Goal: Task Accomplishment & Management: Complete application form

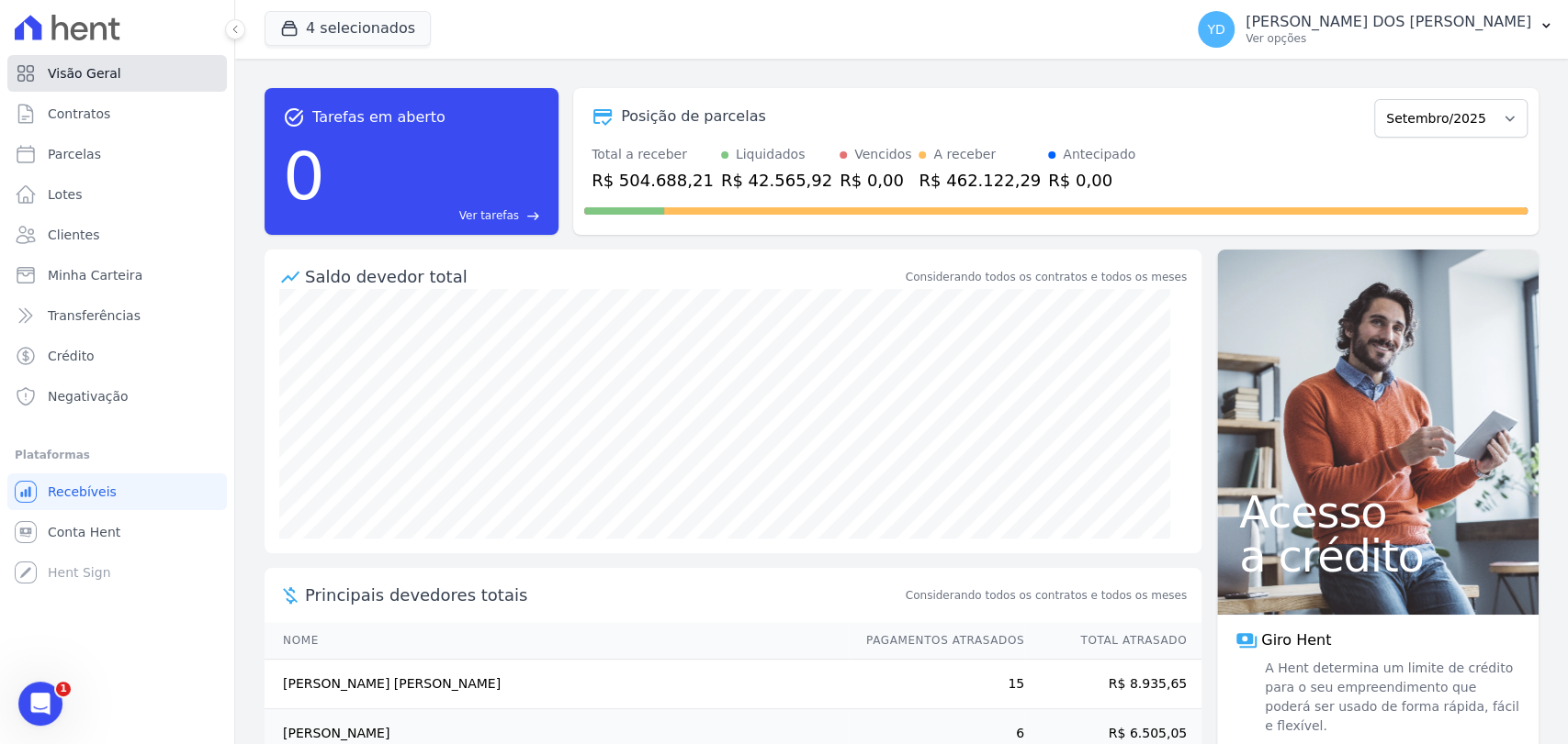
click at [176, 73] on link "Visão Geral" at bounding box center [118, 73] width 220 height 37
click at [190, 99] on link "Contratos" at bounding box center [118, 114] width 220 height 37
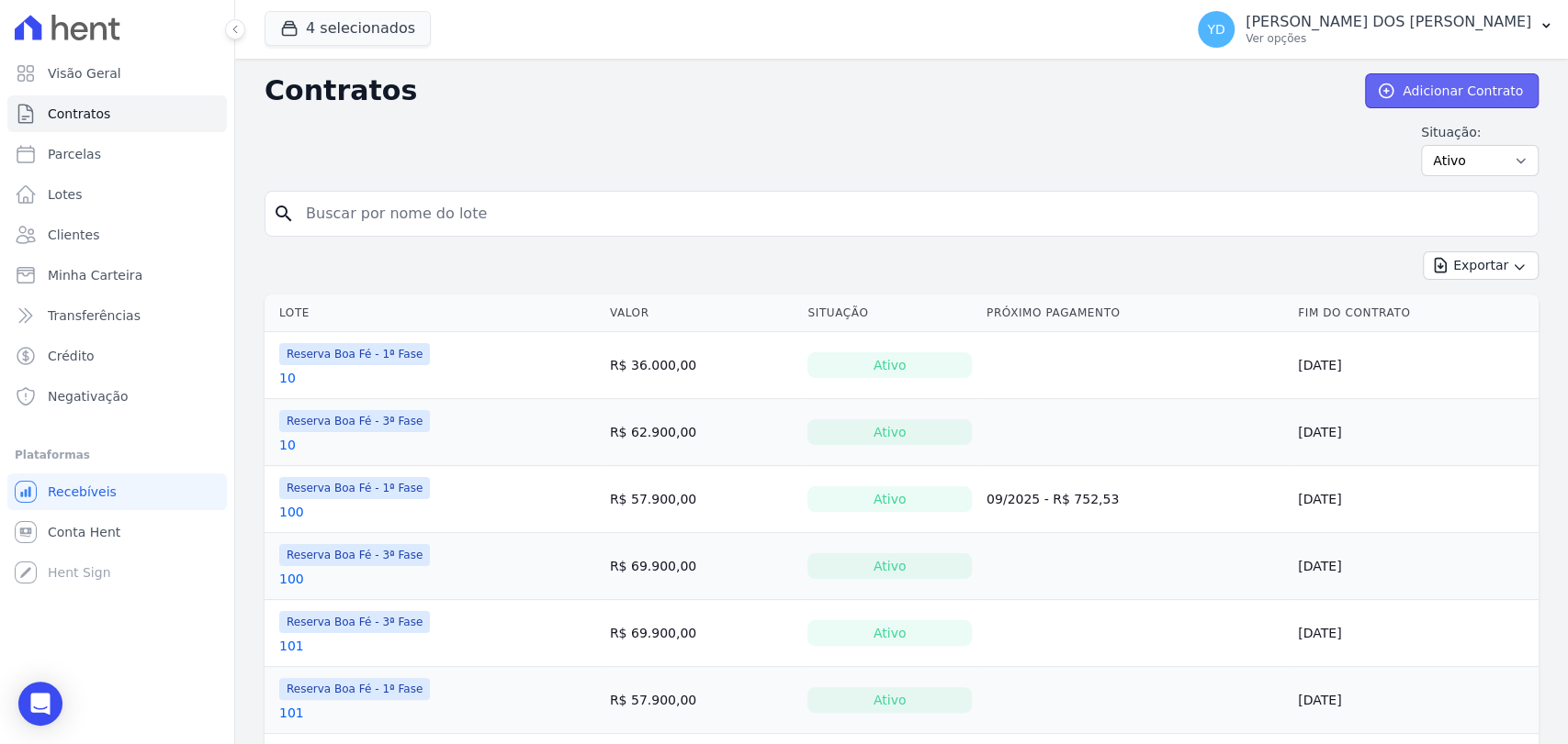
click at [1422, 87] on link "Adicionar Contrato" at bounding box center [1451, 91] width 174 height 35
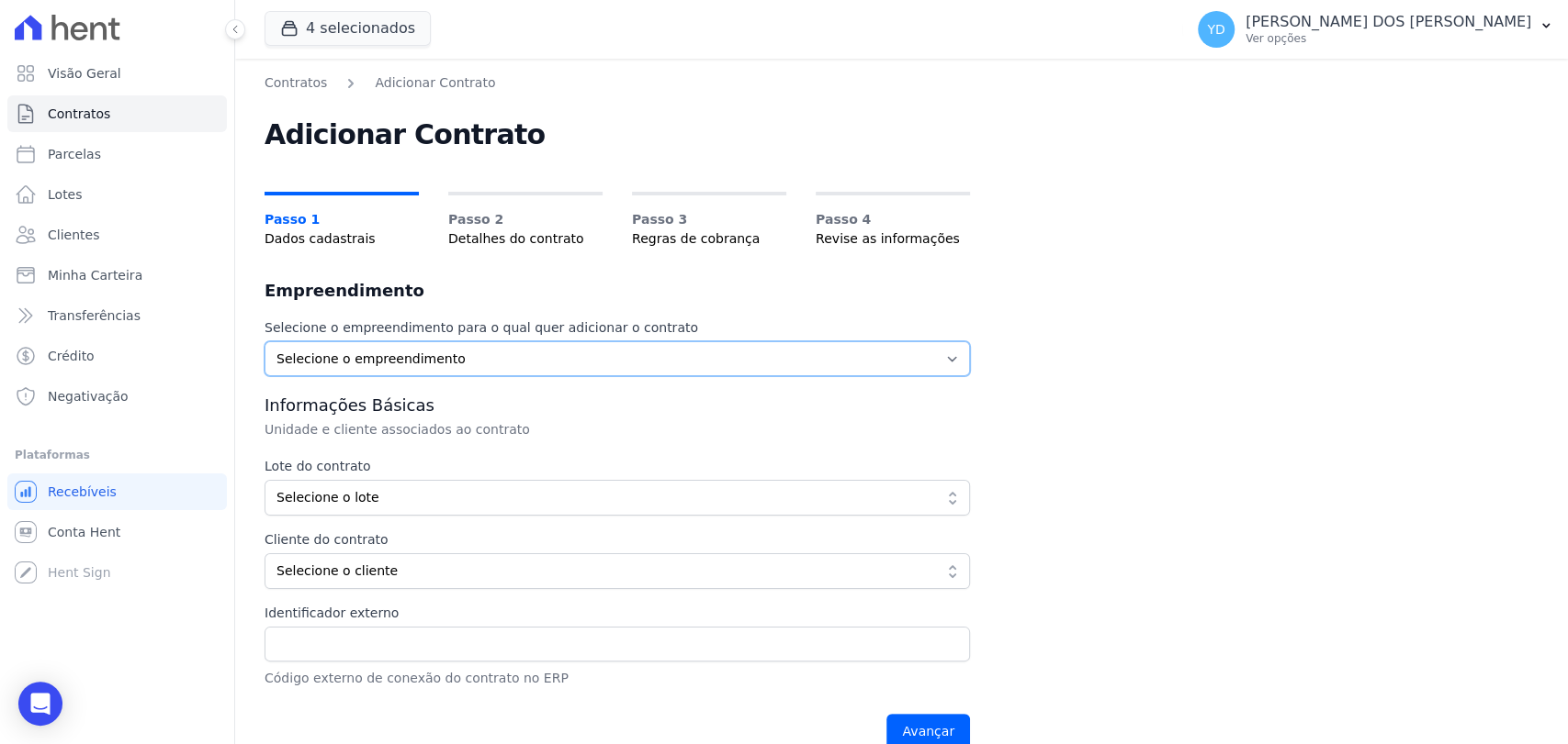
click at [605, 361] on select "Selecione o empreendimento Parque das Palmeiras Reserva Boa Fé - 1ª Fase Reserv…" at bounding box center [616, 359] width 705 height 35
select select "fc32f1a6-237e-466d-ab56-08b8ef7ae660"
click at [264, 341] on select "Selecione o empreendimento Parque das Palmeiras Reserva Boa Fé - 1ª Fase Reserv…" at bounding box center [616, 359] width 705 height 35
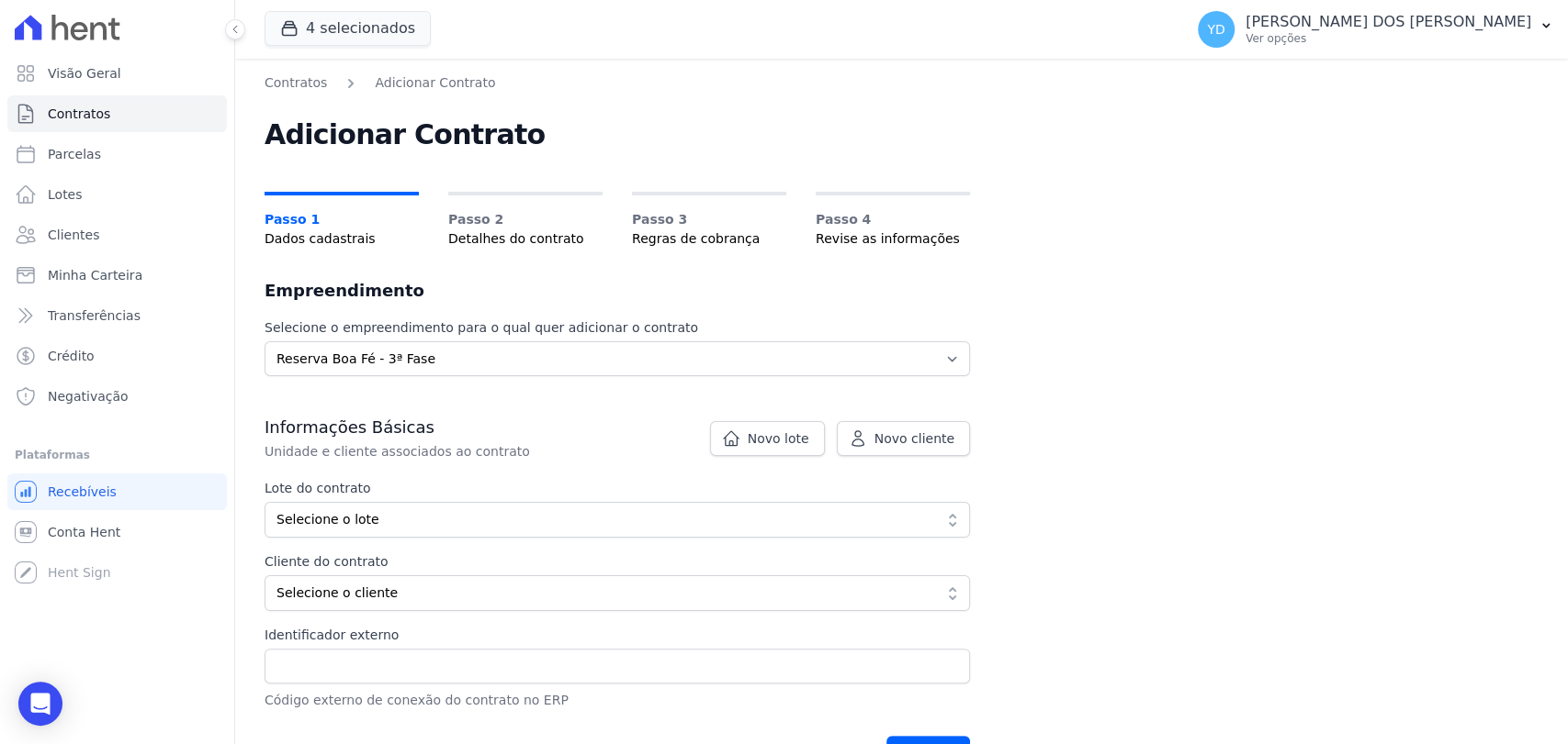
click at [781, 504] on button "Selecione o lote" at bounding box center [616, 519] width 705 height 36
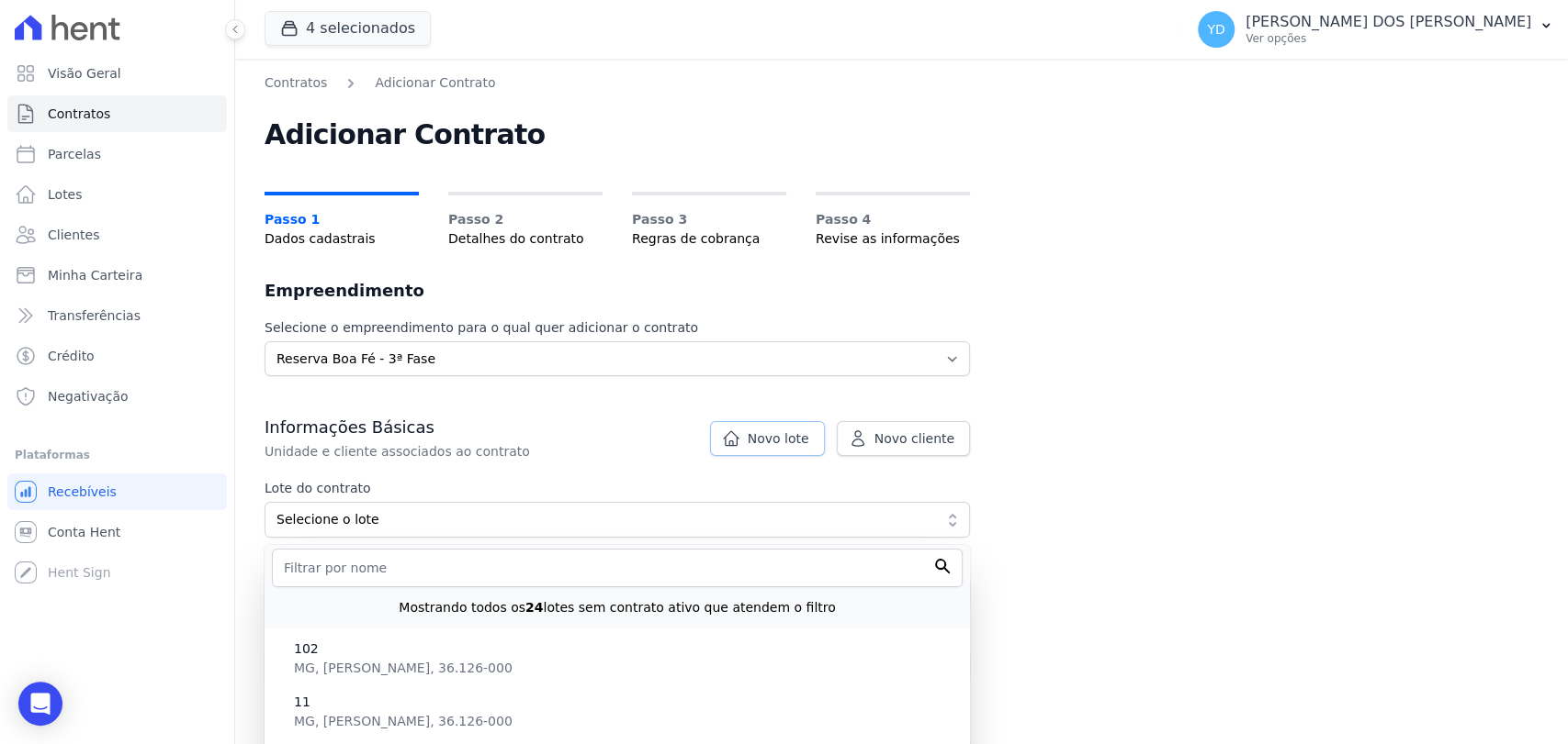
click at [756, 452] on link "Novo lote" at bounding box center [767, 438] width 115 height 35
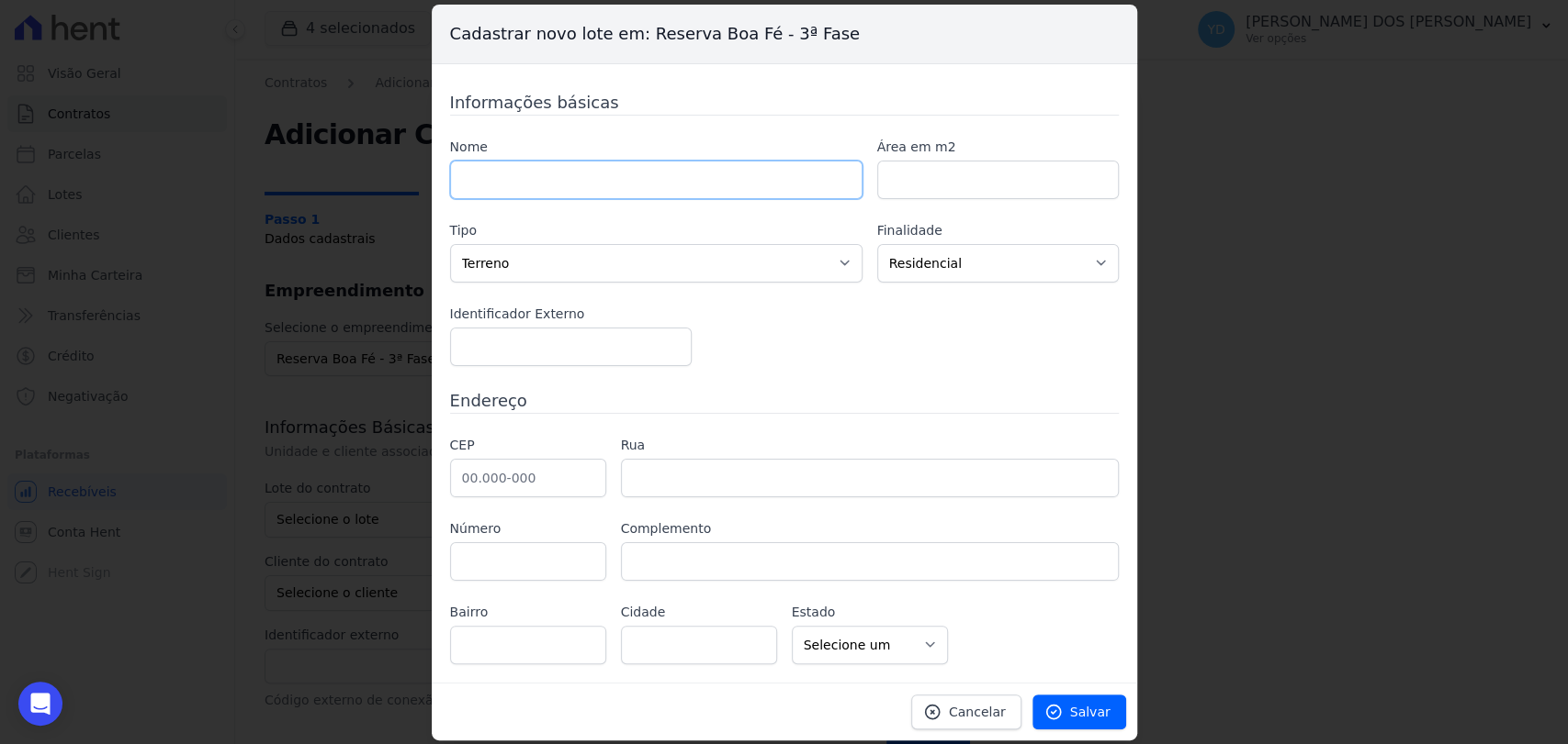
click at [750, 182] on input "text" at bounding box center [657, 180] width 413 height 39
type input "144"
paste input "501.04"
type input "501.04"
click at [575, 477] on input "text" at bounding box center [528, 478] width 156 height 39
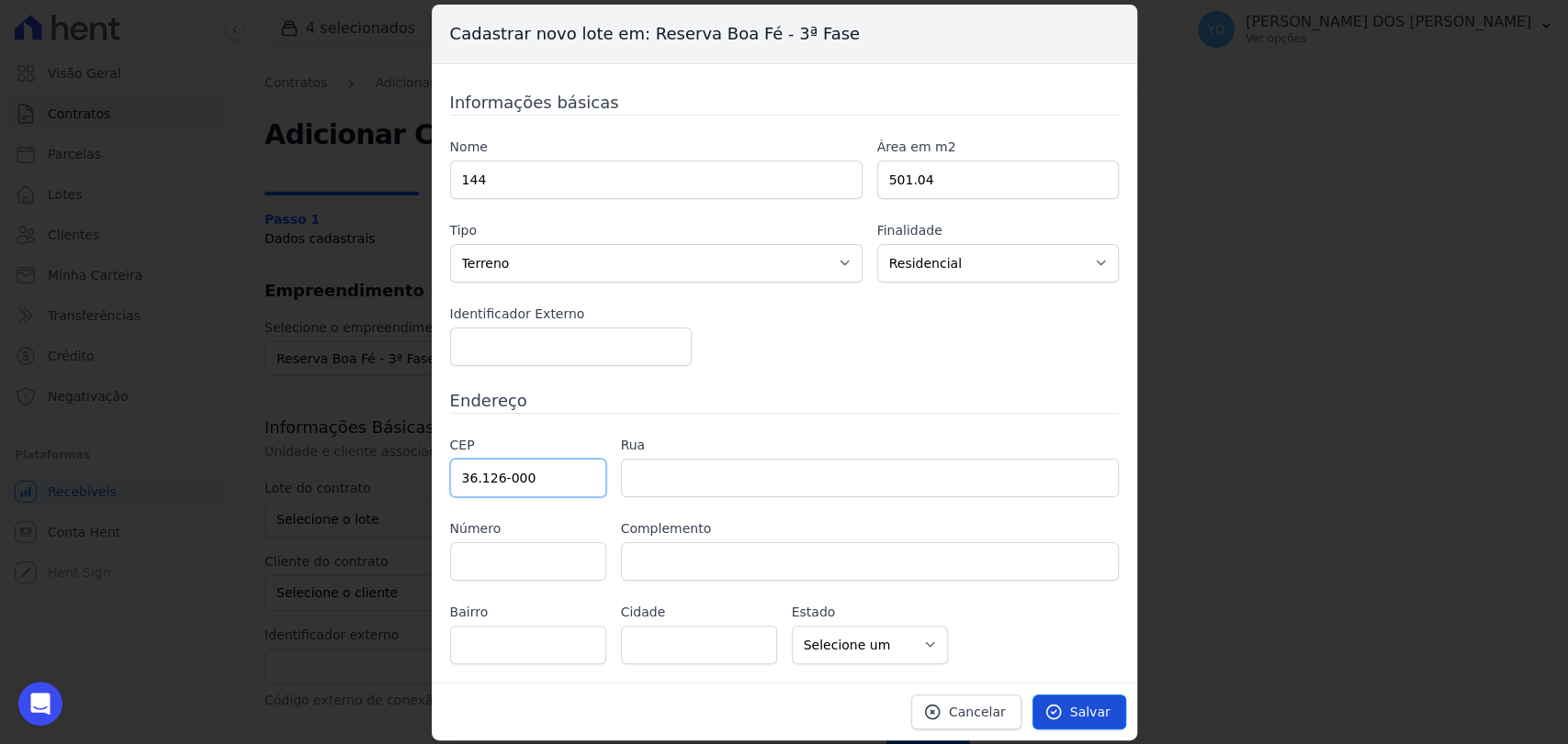
type input "36.126-000"
type input "Belmiro Braga"
select select "MG"
click at [1054, 709] on icon at bounding box center [1053, 712] width 18 height 18
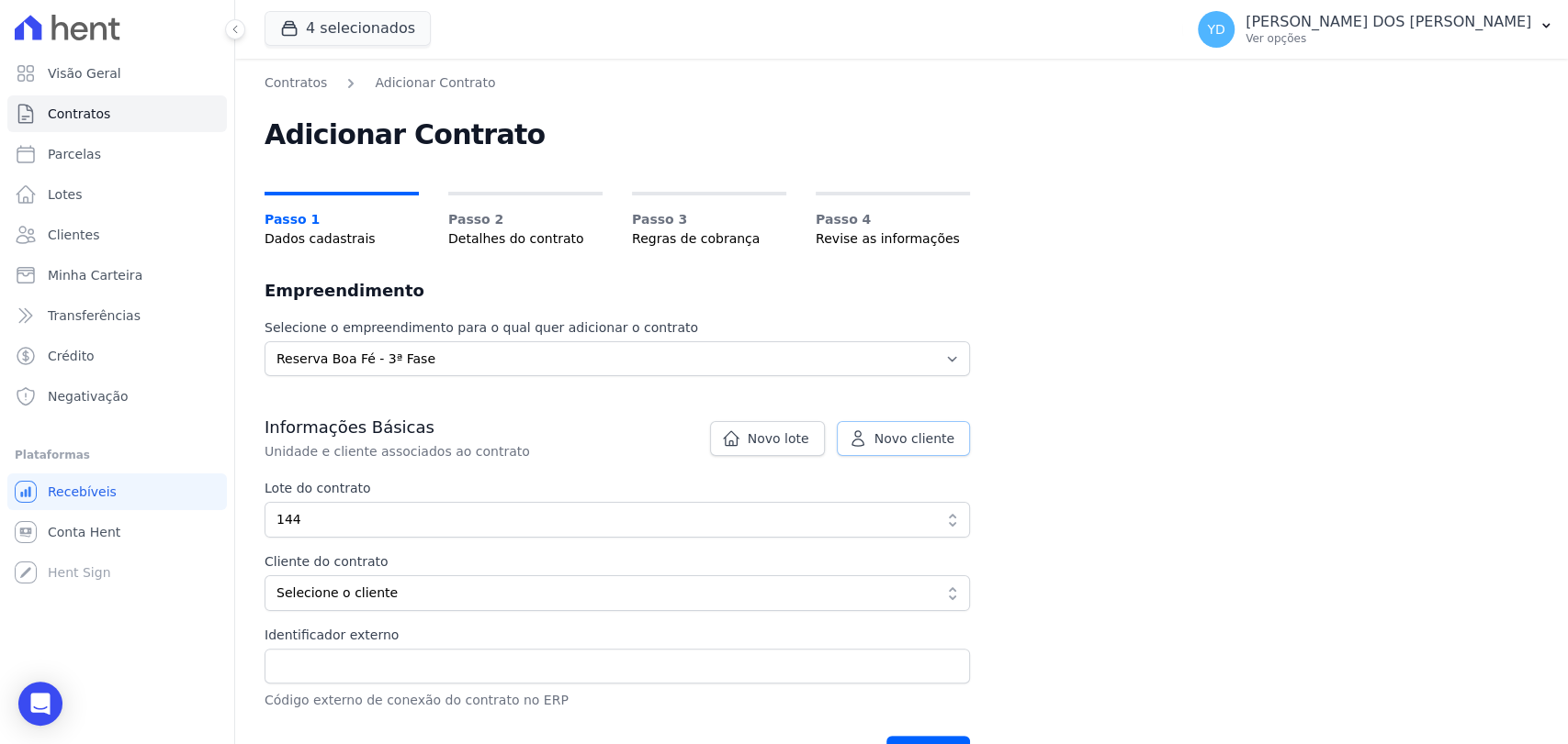
click at [845, 440] on link "Novo cliente" at bounding box center [904, 438] width 133 height 35
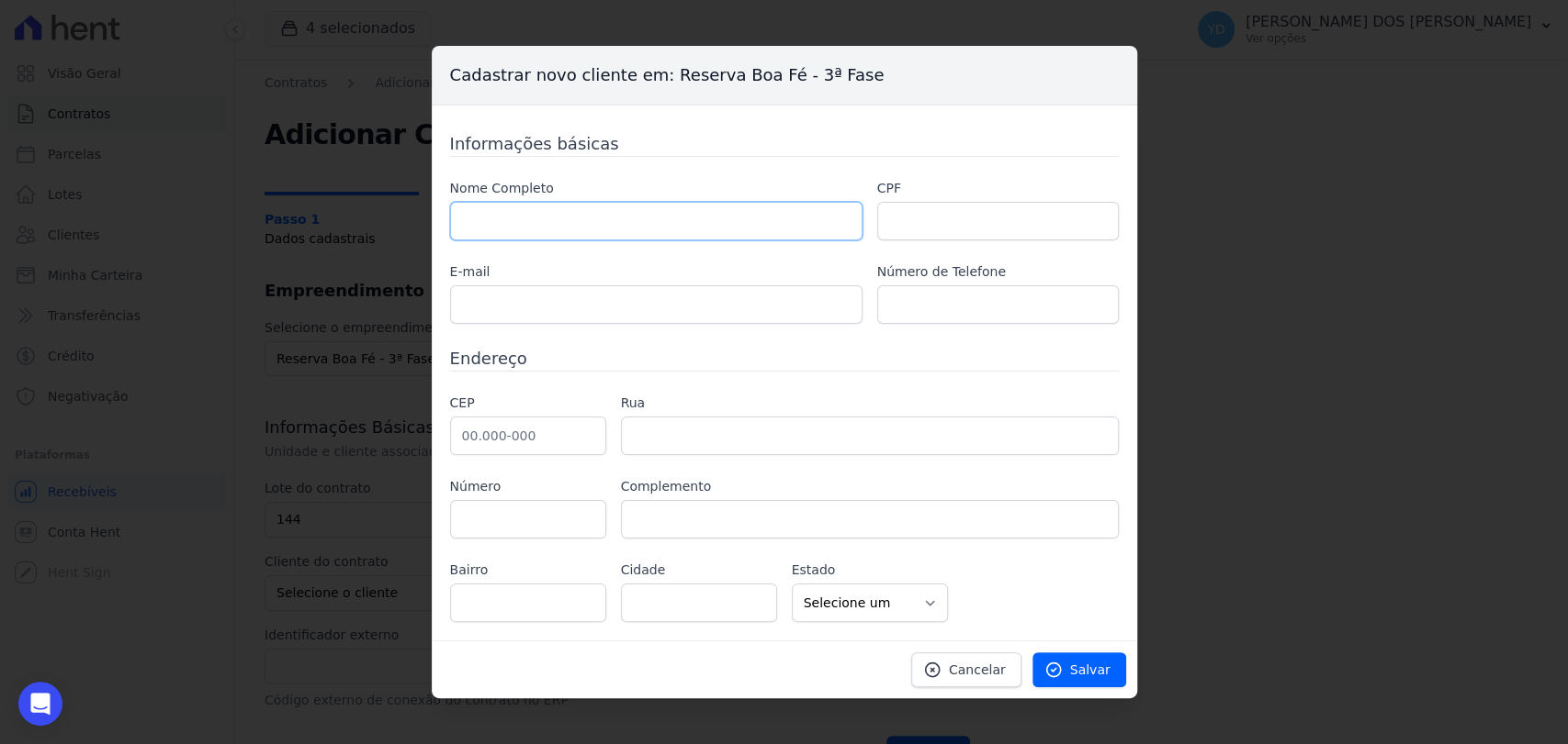
click at [743, 237] on input "text" at bounding box center [657, 222] width 413 height 39
paste input "[PERSON_NAME]"
type input "[PERSON_NAME]"
click at [895, 207] on input "text" at bounding box center [998, 222] width 241 height 39
paste input "088.830.356-40"
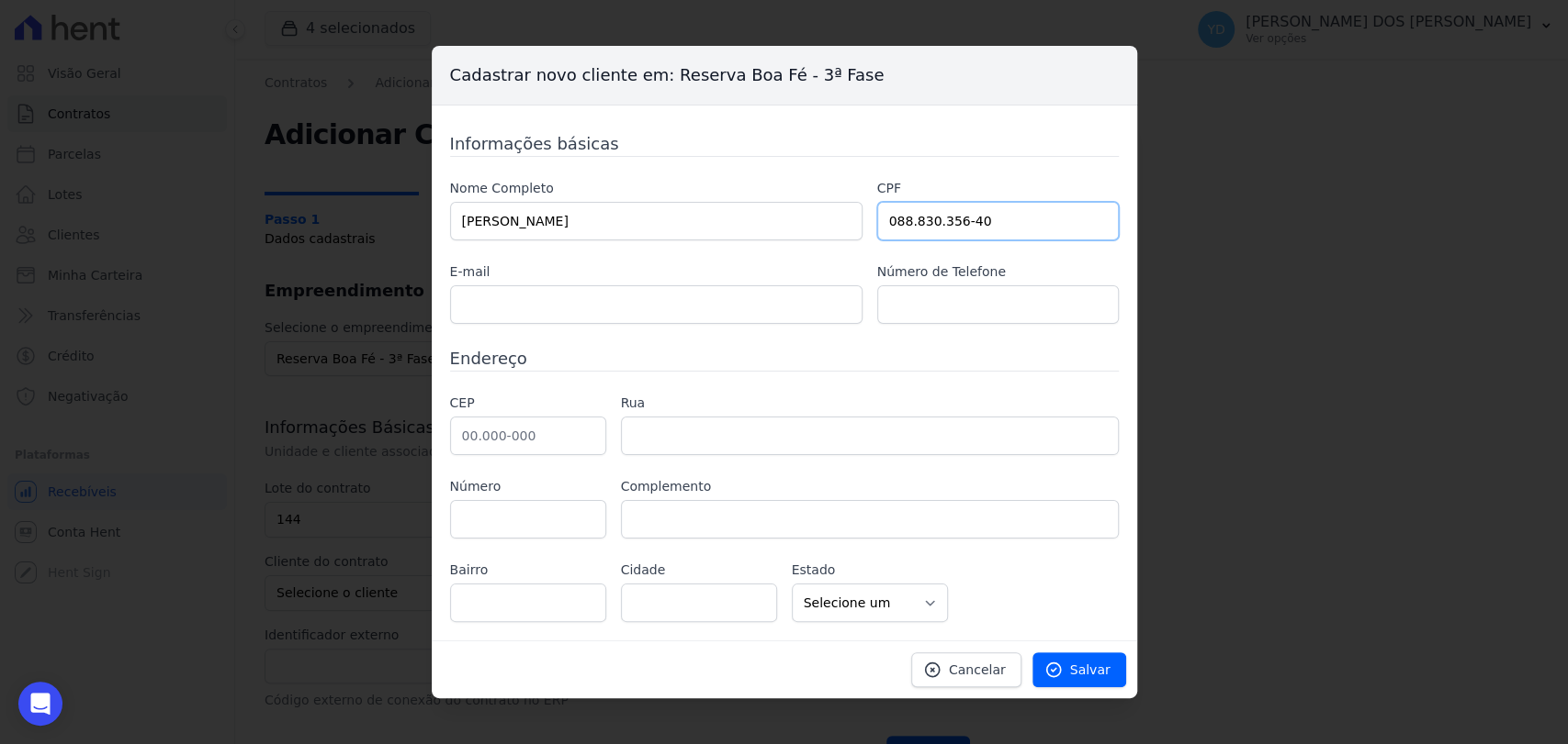
type input "088.830.356-40"
click at [580, 442] on input "text" at bounding box center [528, 436] width 156 height 39
paste input "25.870-000"
type input "25.870-000"
click at [794, 396] on label "Rua" at bounding box center [870, 404] width 498 height 19
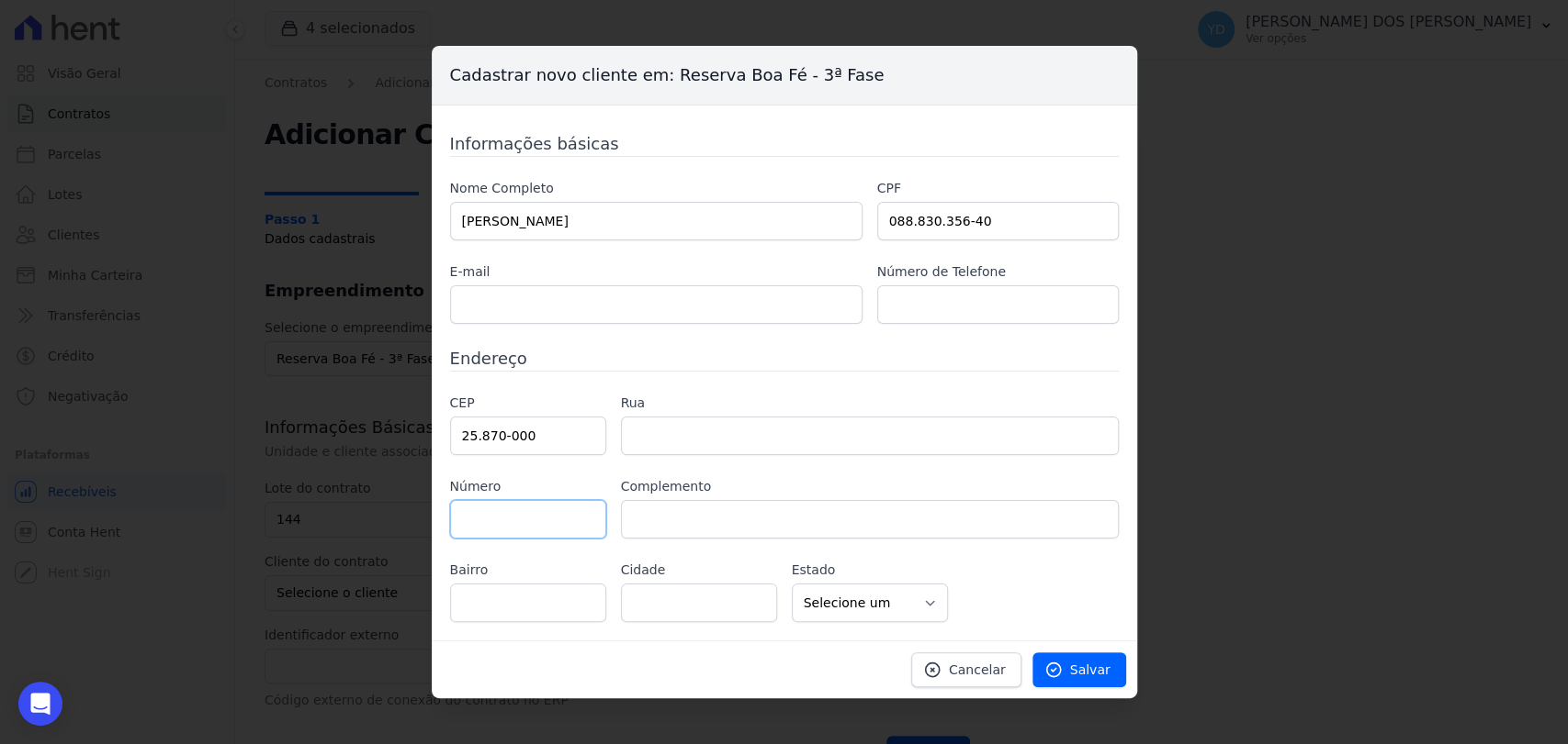
type input "Comendador Levy Gasparian"
select select "RJ"
click at [798, 420] on input "text" at bounding box center [870, 436] width 498 height 39
paste input "Rua Antônio Afonso"
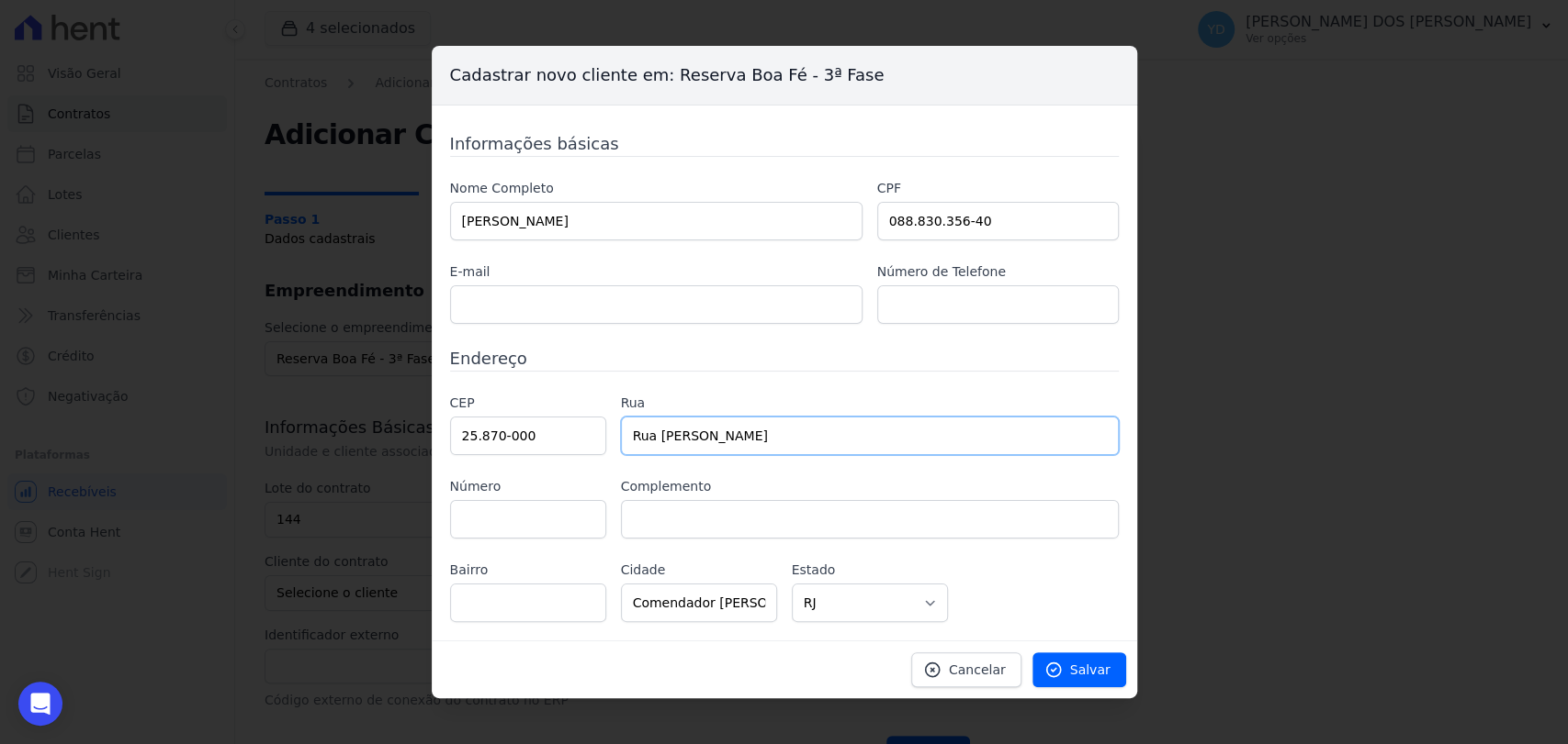
type input "Rua Antônio Afonso"
click at [505, 525] on input "text" at bounding box center [528, 519] width 156 height 39
type input "137"
type input "casa 1"
drag, startPoint x: 535, startPoint y: 588, endPoint x: 732, endPoint y: 266, distance: 377.5
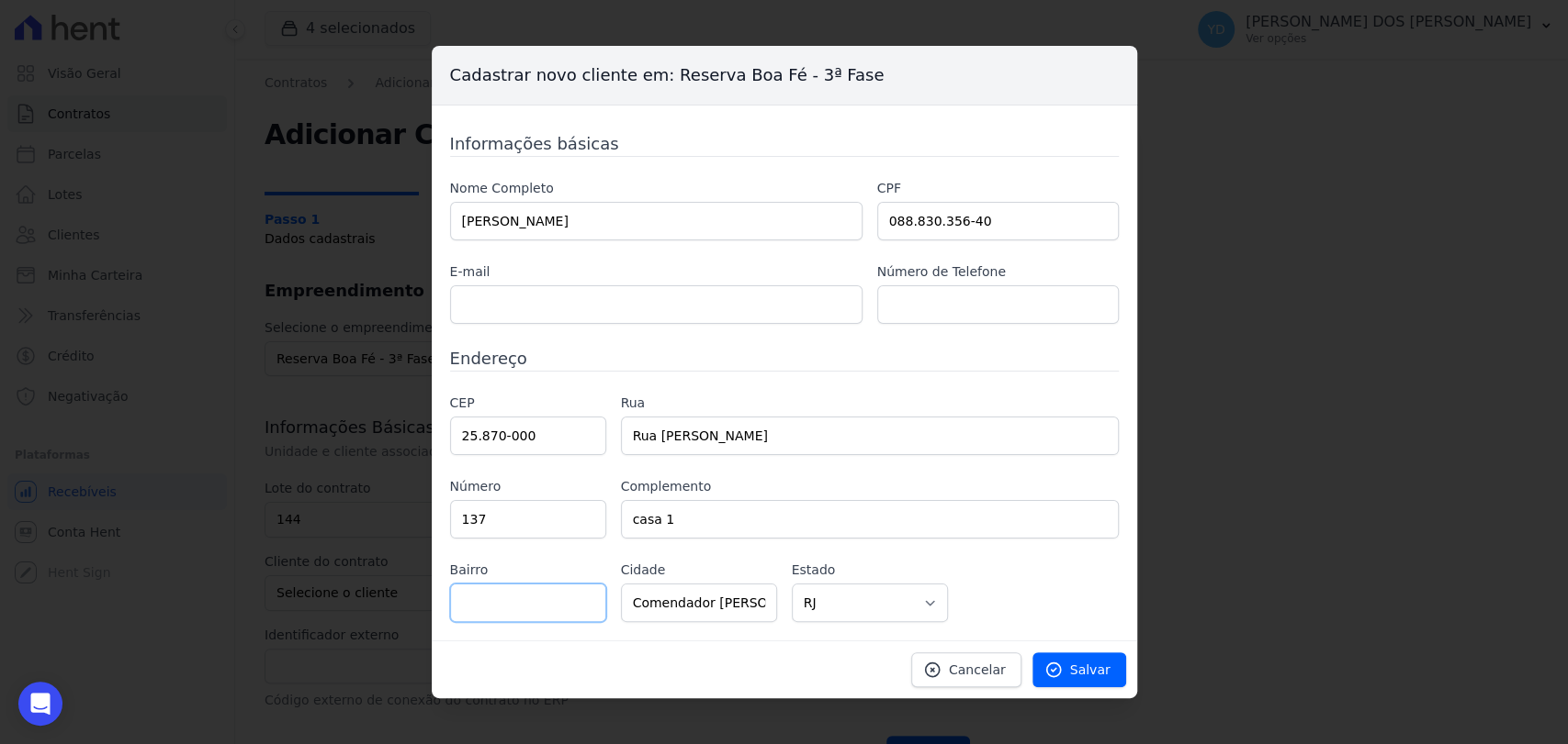
click at [535, 588] on input "text" at bounding box center [528, 603] width 156 height 39
paste input "Centro"
type input "Centro"
click at [1107, 666] on span "Salvar" at bounding box center [1091, 670] width 41 height 18
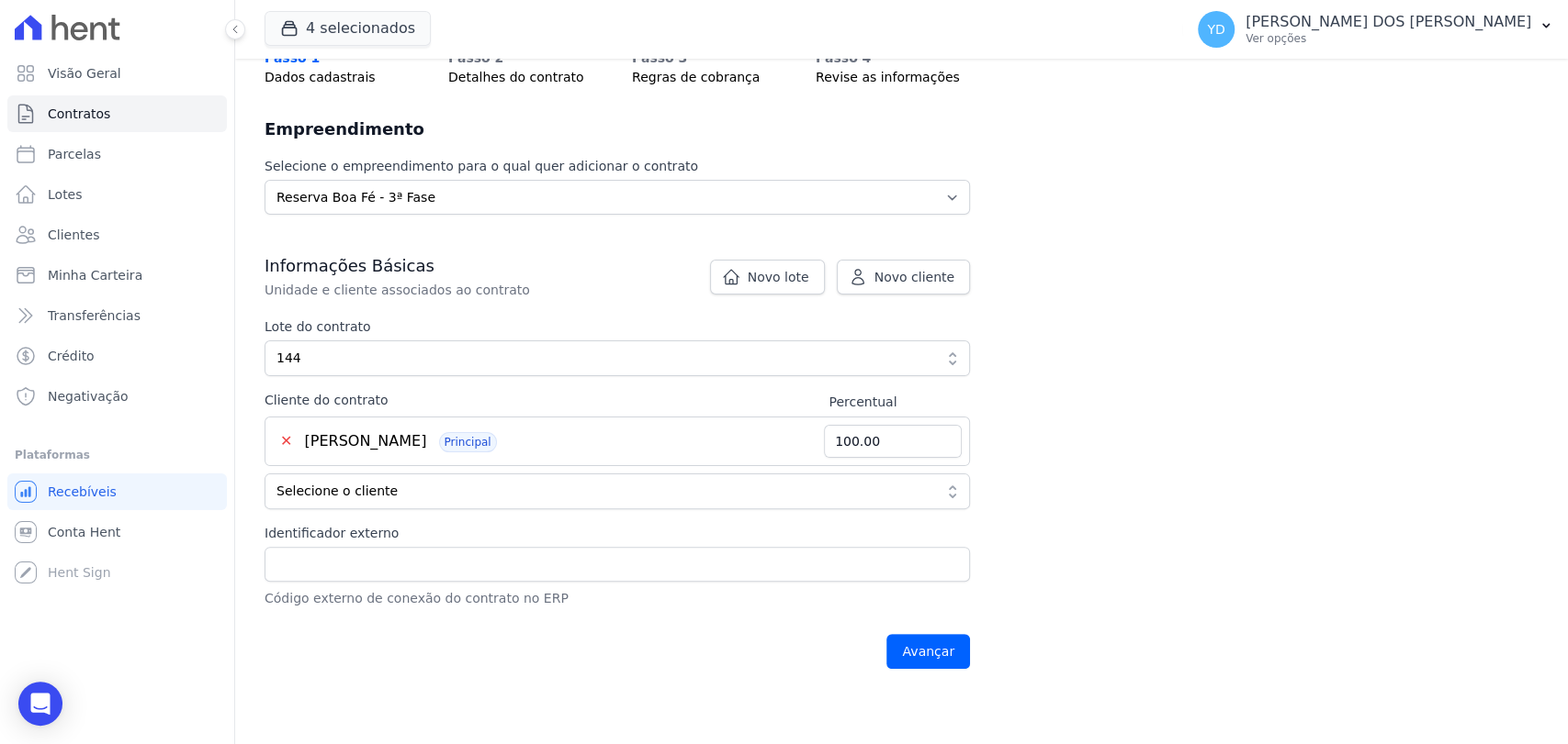
scroll to position [203, 0]
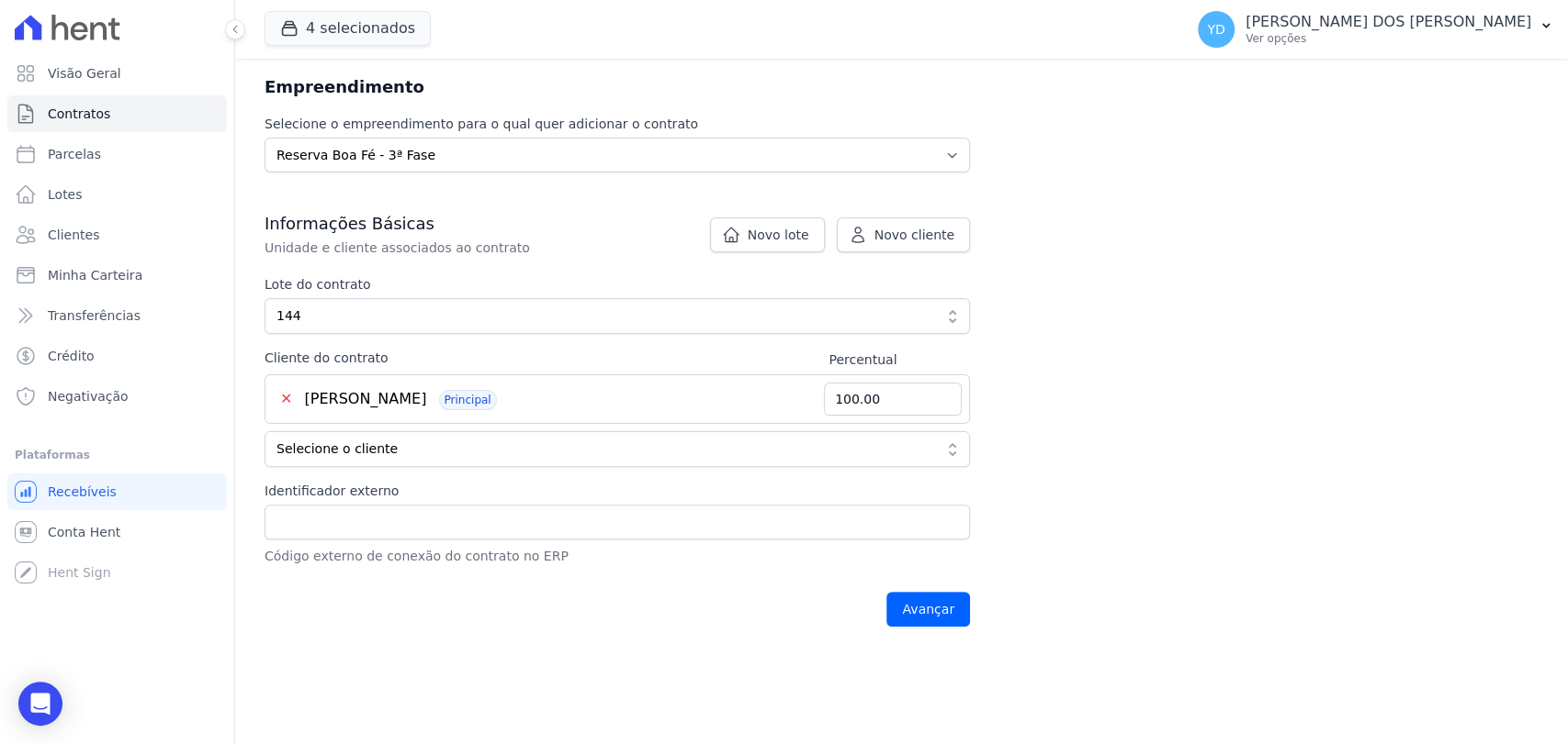
click at [500, 407] on div "✕ ADANS DE SOUZA PACHECO Principal" at bounding box center [548, 399] width 551 height 22
click at [948, 619] on input "Avançar" at bounding box center [928, 609] width 84 height 35
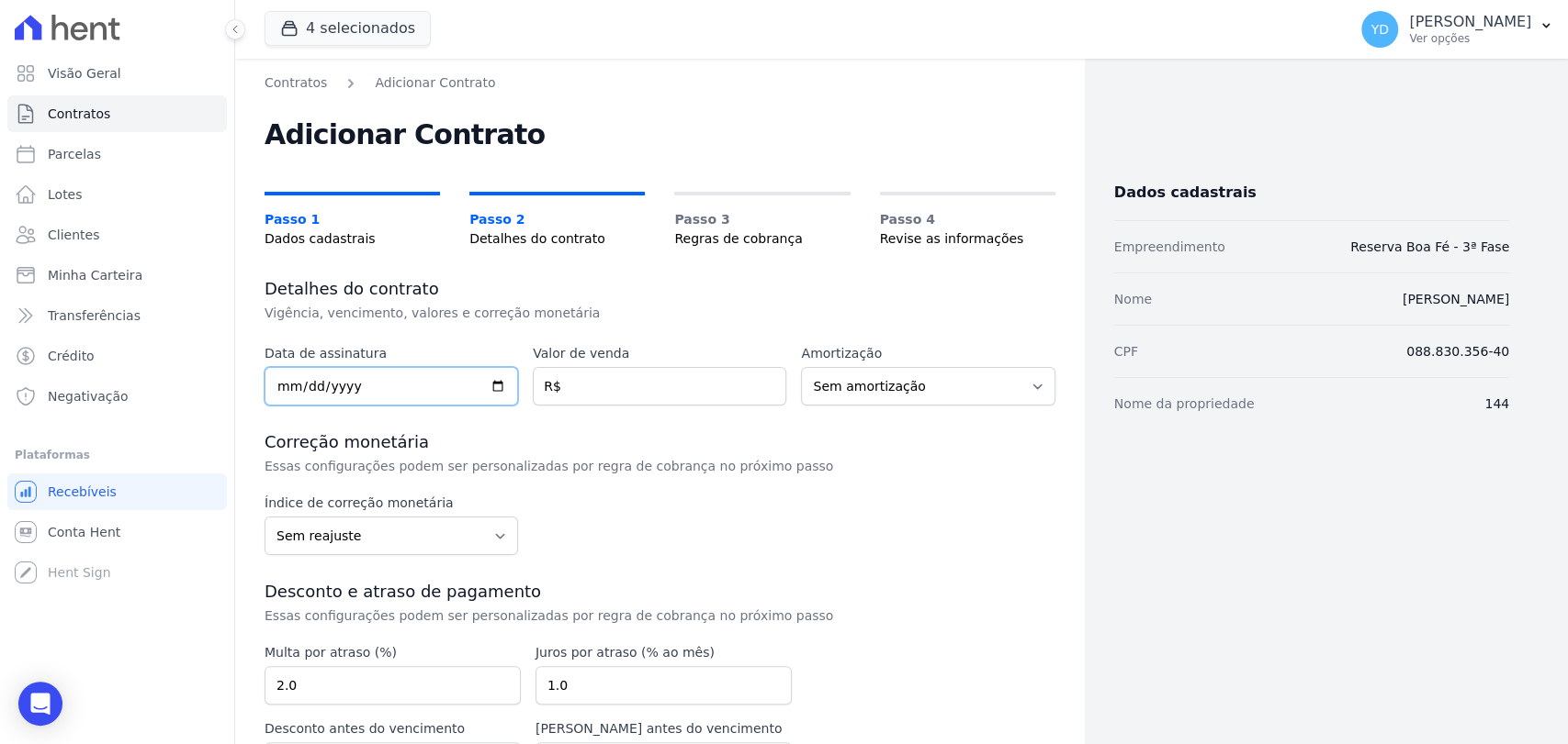
click at [454, 371] on input "date" at bounding box center [391, 386] width 254 height 39
type input "2025-09-01"
type input "73900.00"
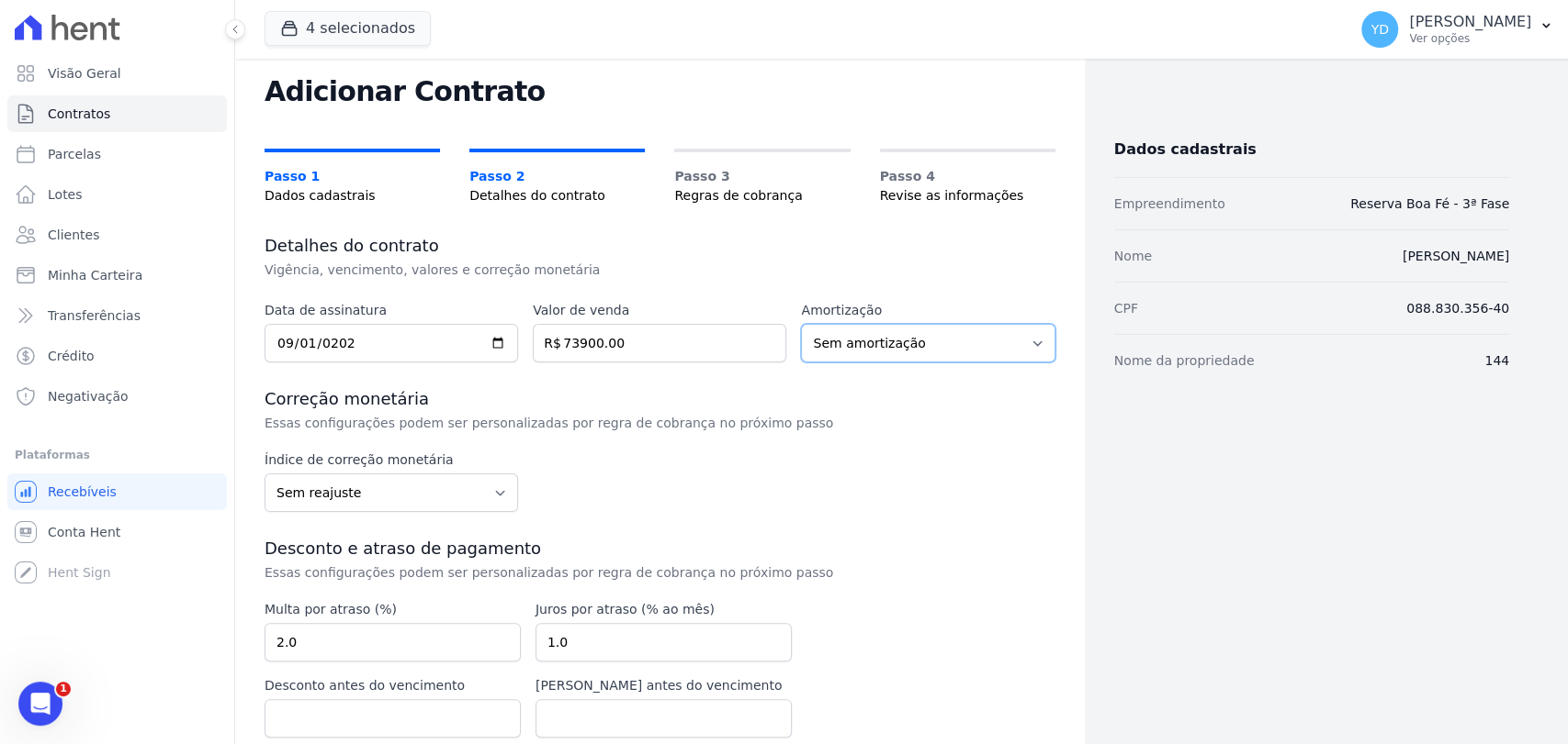
scroll to position [121, 0]
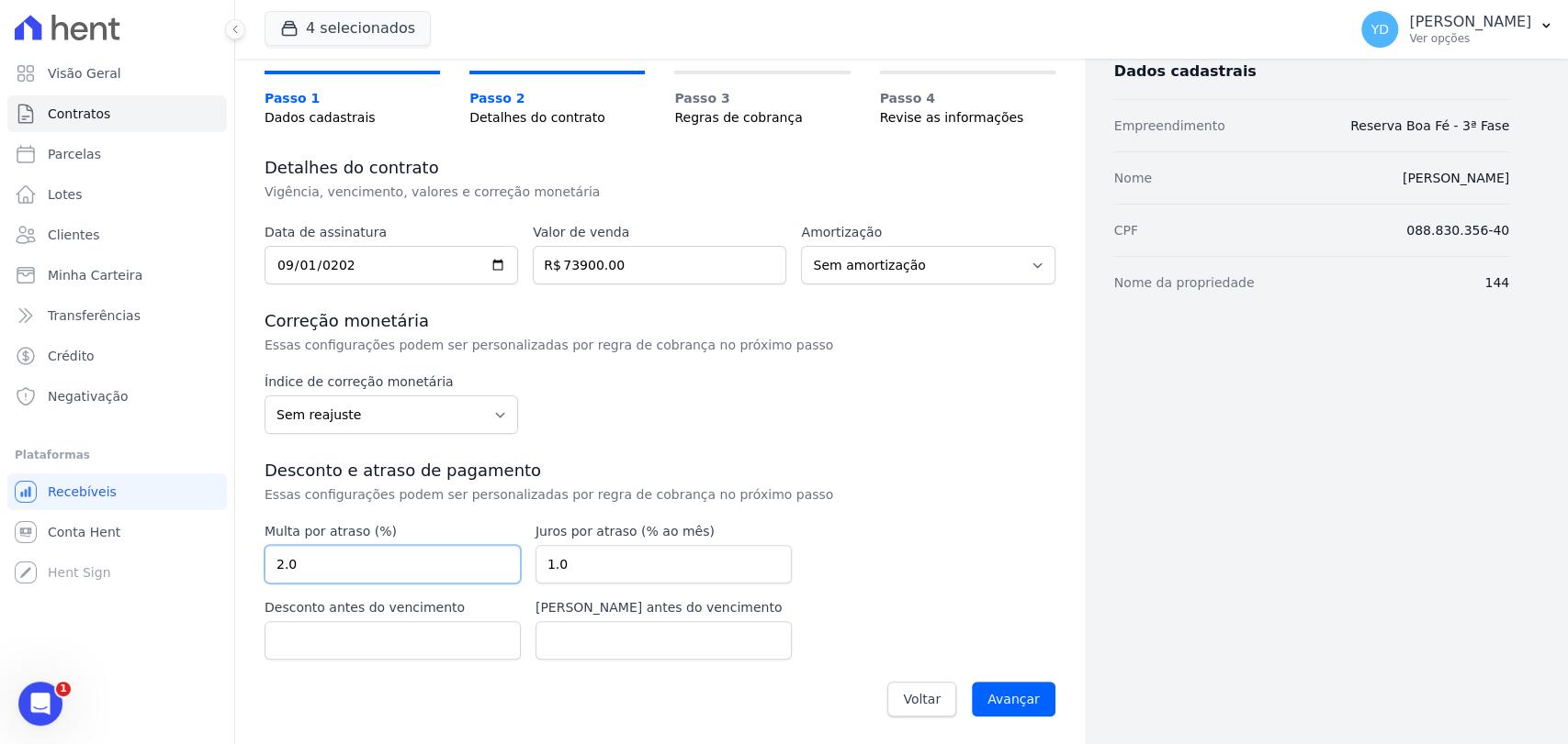
click at [375, 562] on input "2.0" at bounding box center [392, 565] width 257 height 39
type input "10.00"
click at [1020, 701] on input "Avançar" at bounding box center [1014, 700] width 84 height 35
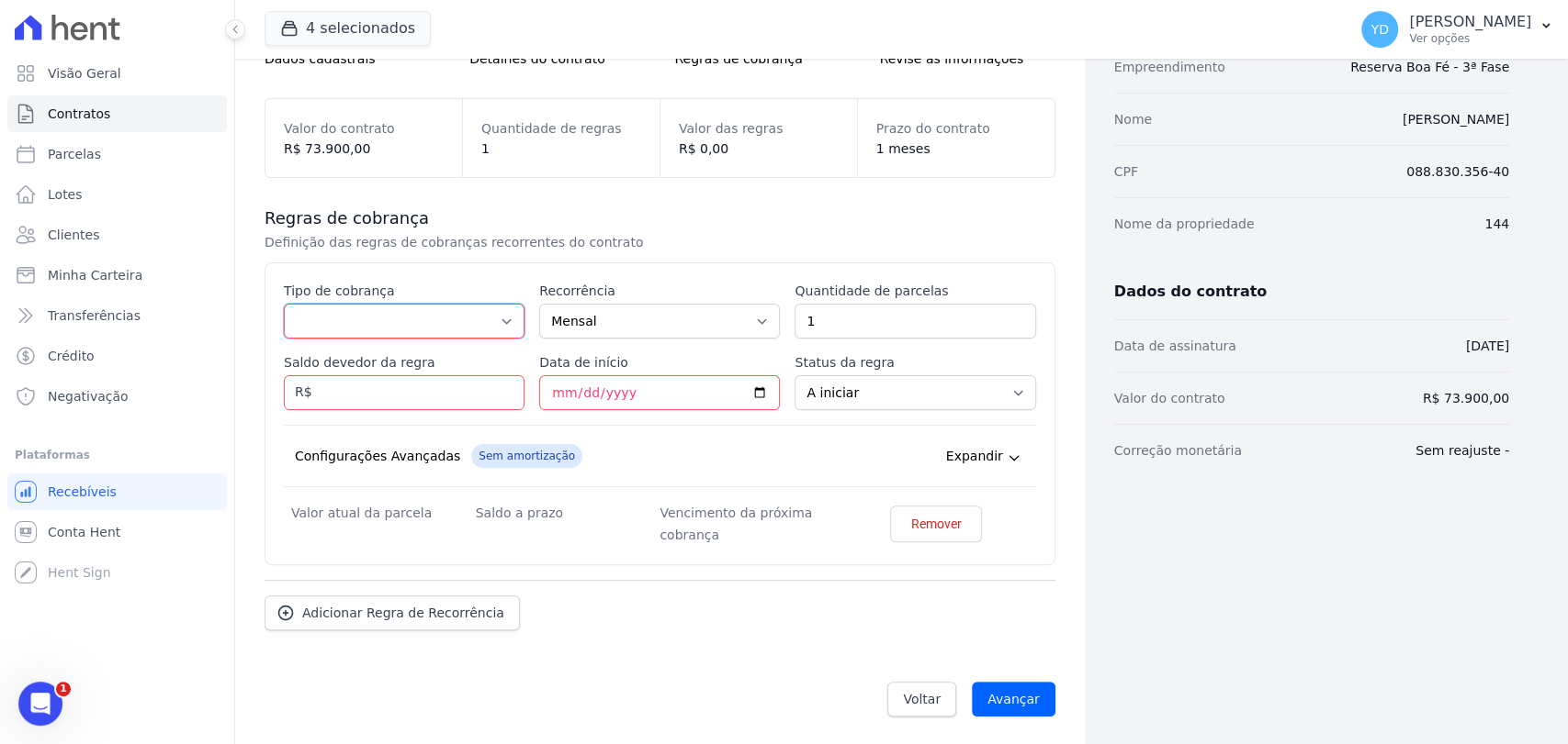
drag, startPoint x: 369, startPoint y: 309, endPoint x: 364, endPoint y: 337, distance: 28.4
click at [369, 309] on select "Parcela Normal Entrada Sinal Intercalada Chaves Pré-chaves Pós-chaves Impostos …" at bounding box center [404, 321] width 241 height 35
click at [365, 324] on select "Parcela Normal Entrada Sinal Intercalada Chaves Pré-chaves Pós-chaves Impostos …" at bounding box center [404, 321] width 241 height 35
select select "down_payment"
click at [284, 304] on select "Parcela Normal Entrada Sinal Intercalada Chaves Pré-chaves Pós-chaves Impostos …" at bounding box center [404, 321] width 241 height 35
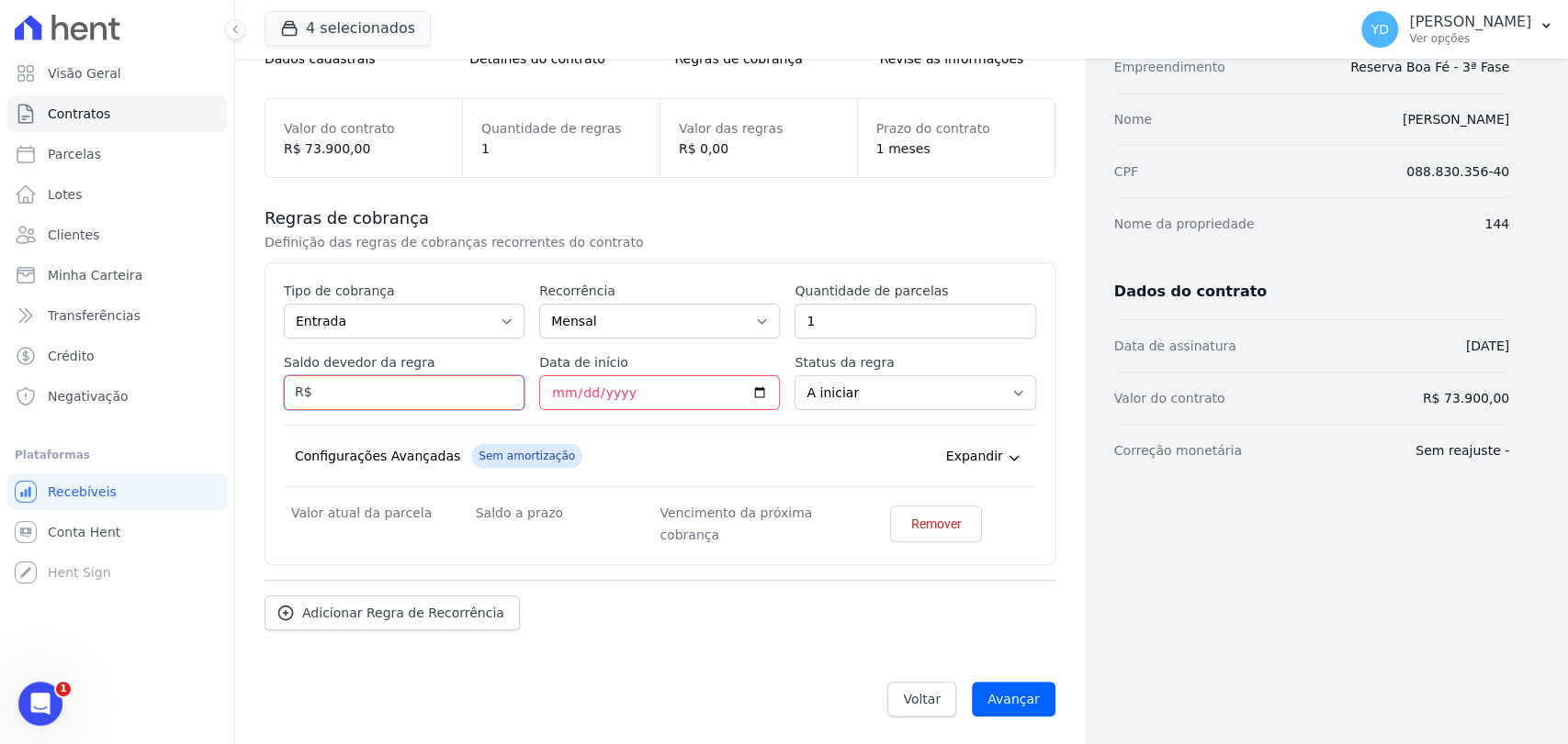
click at [440, 385] on input "Saldo devedor da regra" at bounding box center [404, 393] width 241 height 35
type input "1000.00"
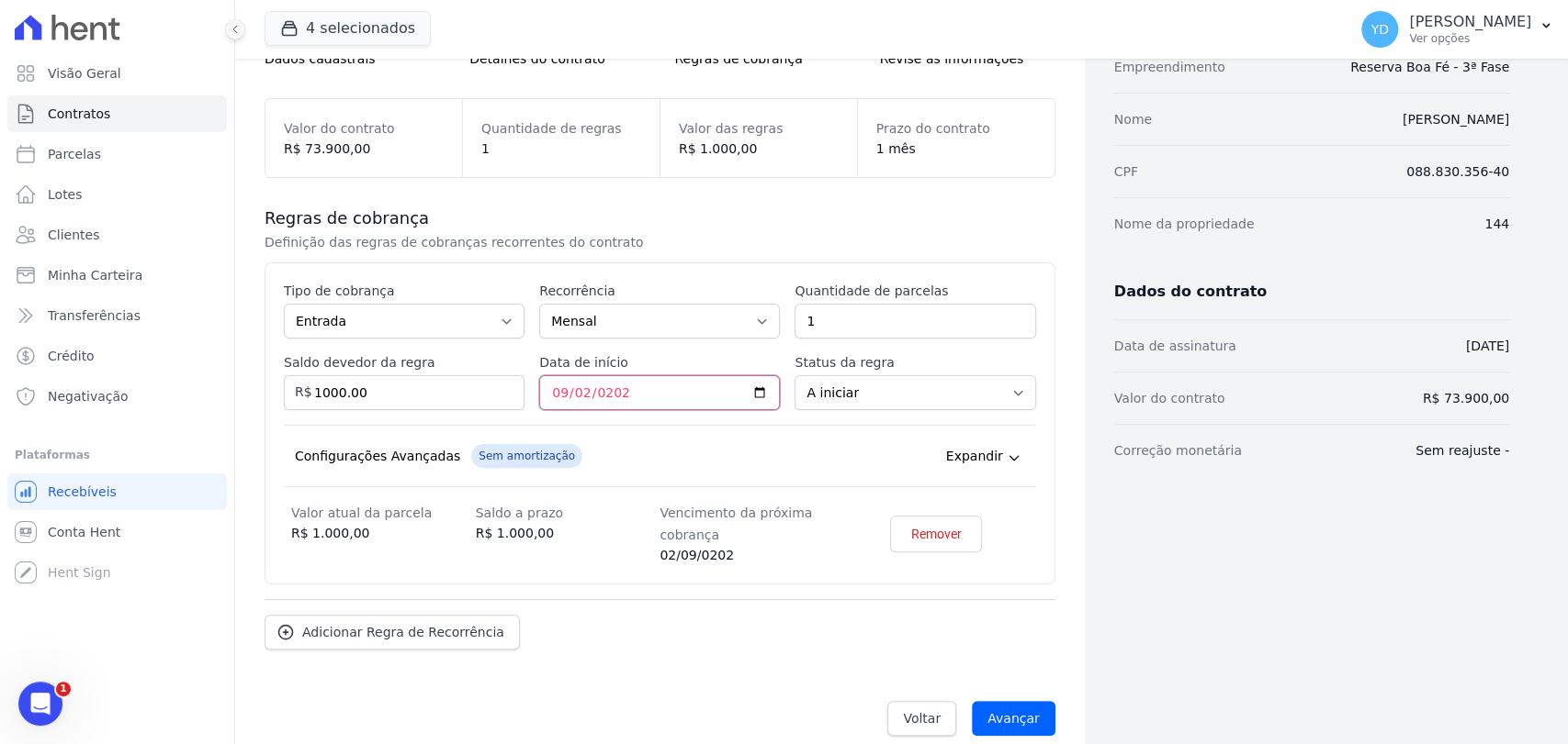
type input "[DATE]"
click at [455, 635] on span "Adicionar Regra de Recorrência" at bounding box center [403, 632] width 203 height 18
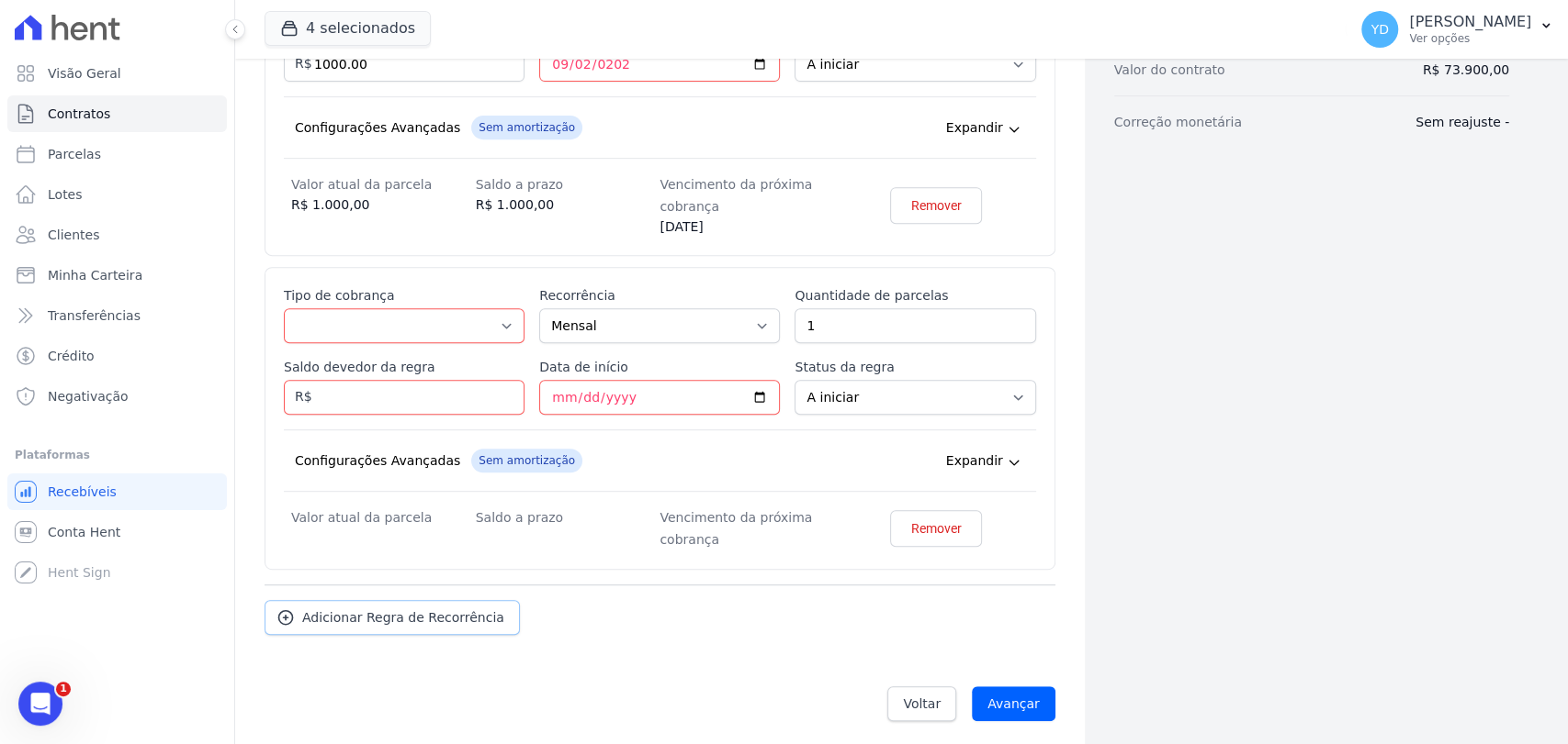
scroll to position [512, 0]
click at [392, 338] on div "Esse tipo de parcela não entra no saldo devedor do contrato. Tipo de cobrança P…" at bounding box center [660, 414] width 752 height 264
click at [392, 325] on select "Parcela Normal Entrada Sinal Intercalada Chaves Pré-chaves Pós-chaves Impostos …" at bounding box center [404, 322] width 241 height 35
select select "down_payment"
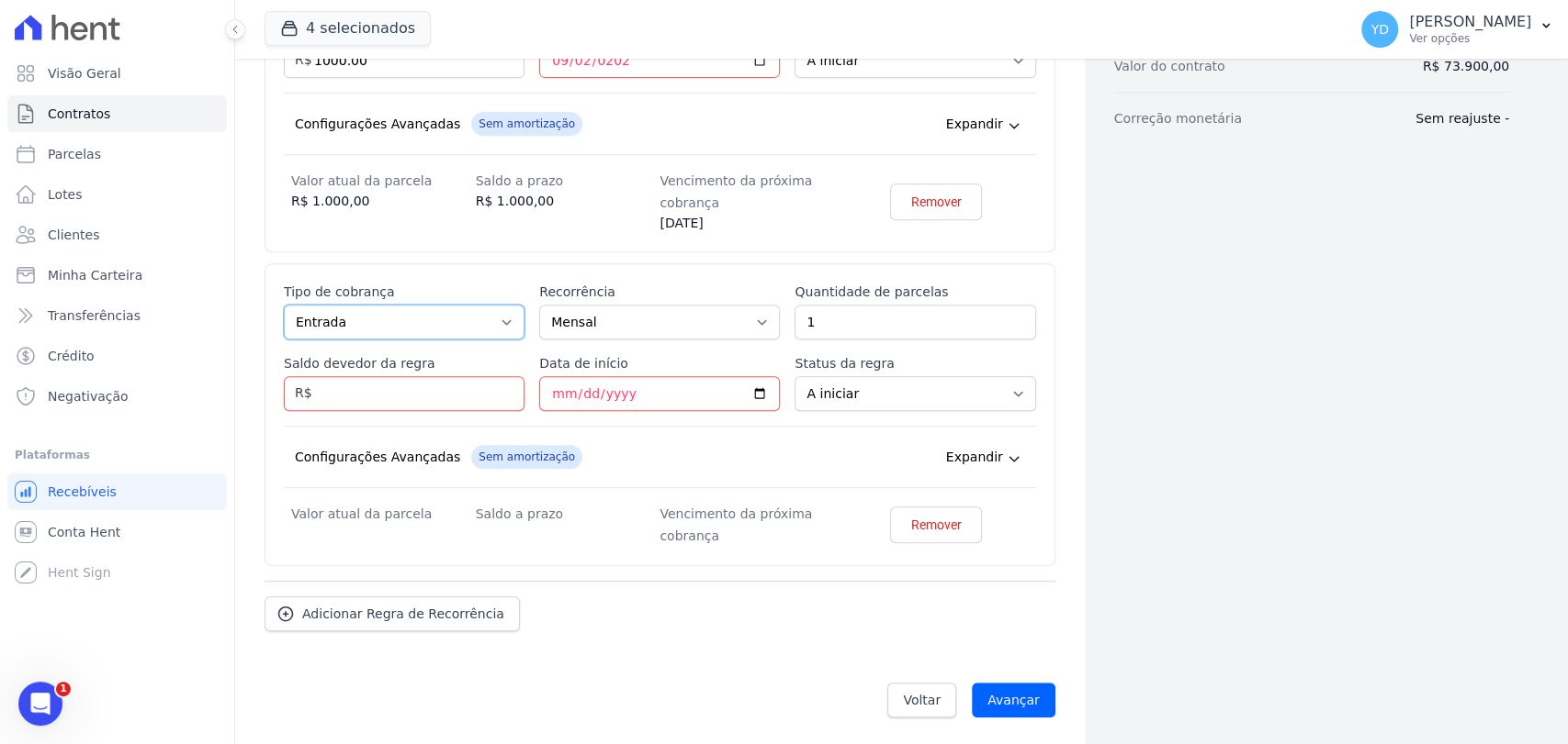
click at [284, 305] on select "Parcela Normal Entrada Sinal Intercalada Chaves Pré-chaves Pós-chaves Impostos …" at bounding box center [404, 322] width 241 height 35
click at [382, 388] on input "Saldo devedor da regra" at bounding box center [404, 393] width 241 height 35
type input "1956.00"
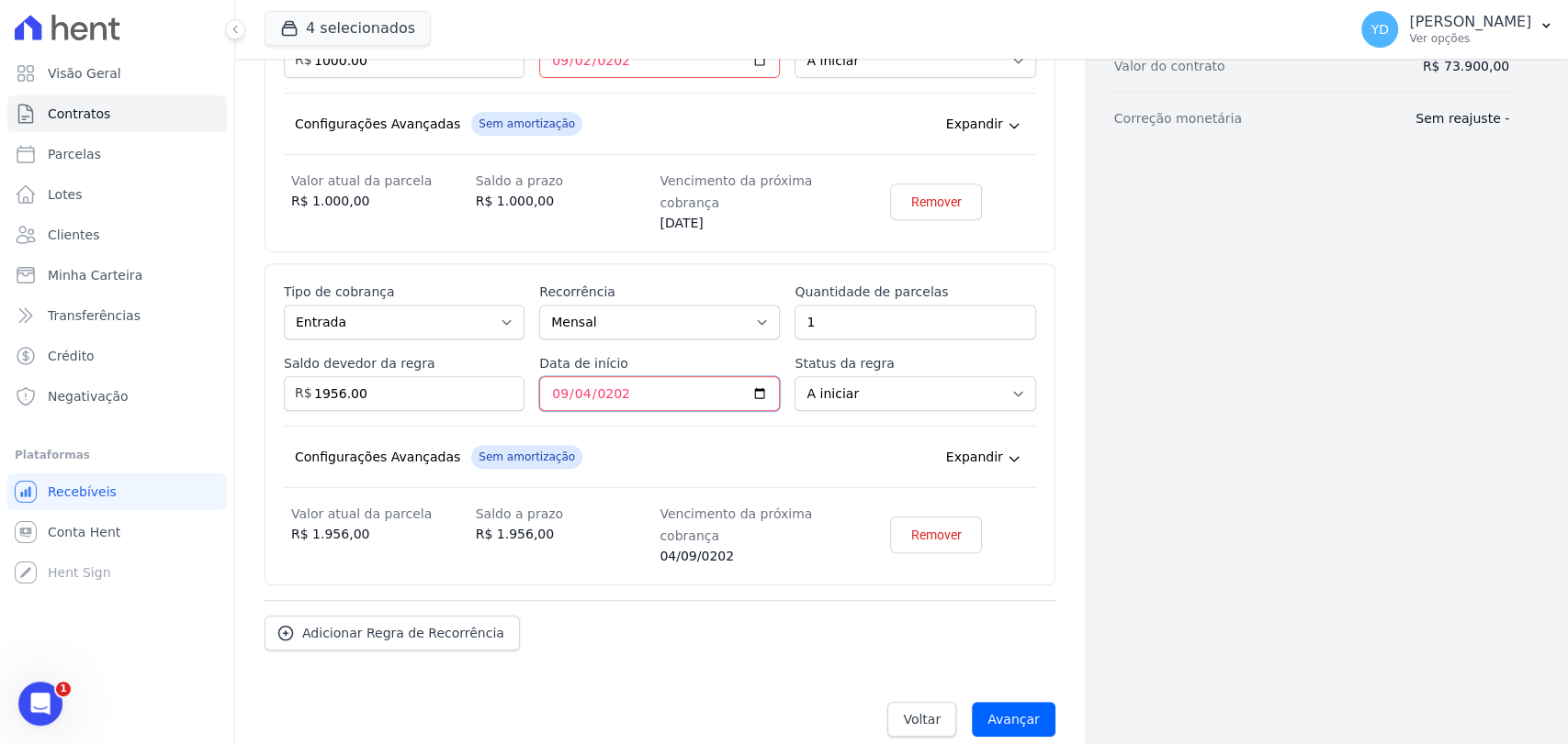
type input "2025-09-04"
click at [432, 629] on span "Adicionar Regra de Recorrência" at bounding box center [403, 633] width 203 height 18
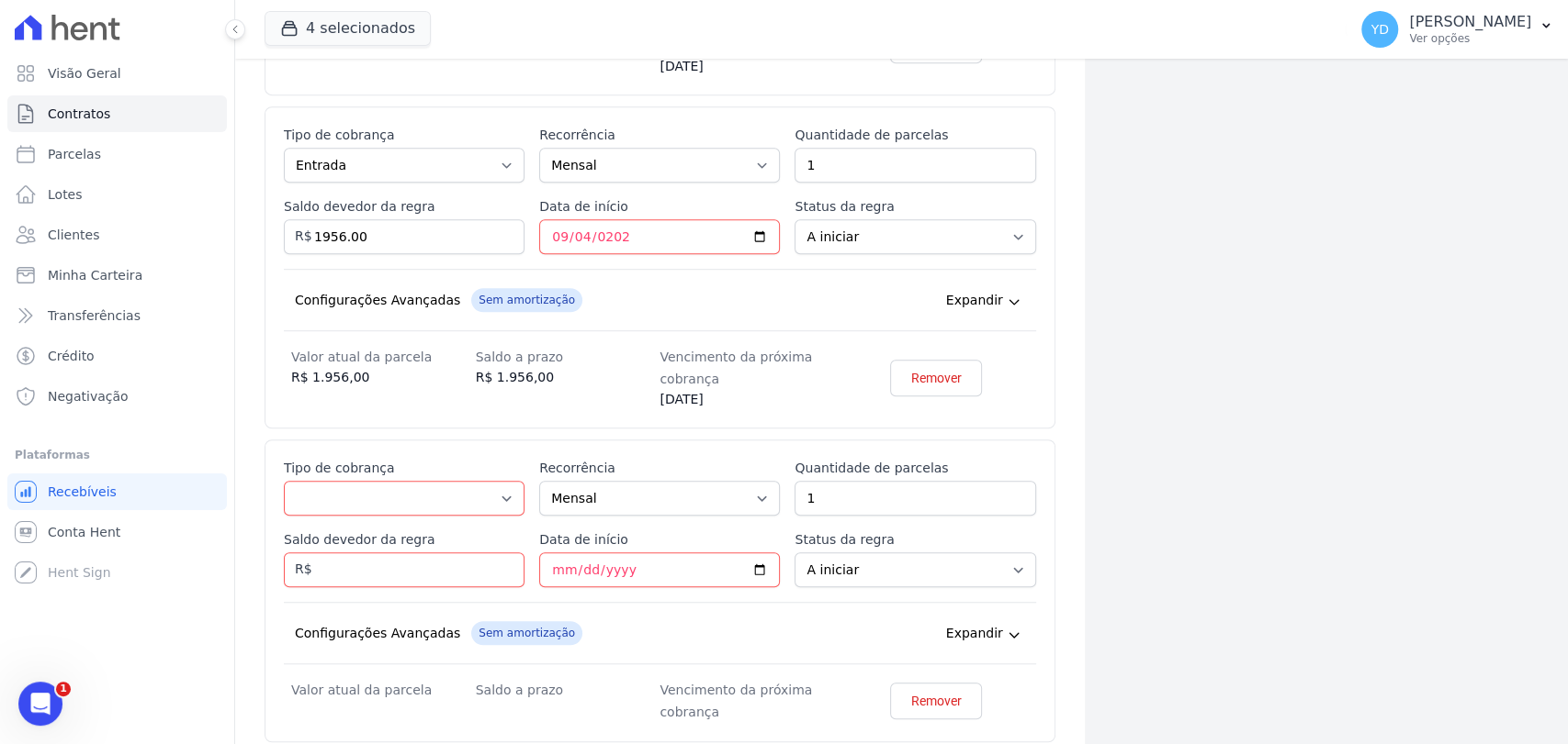
scroll to position [844, 0]
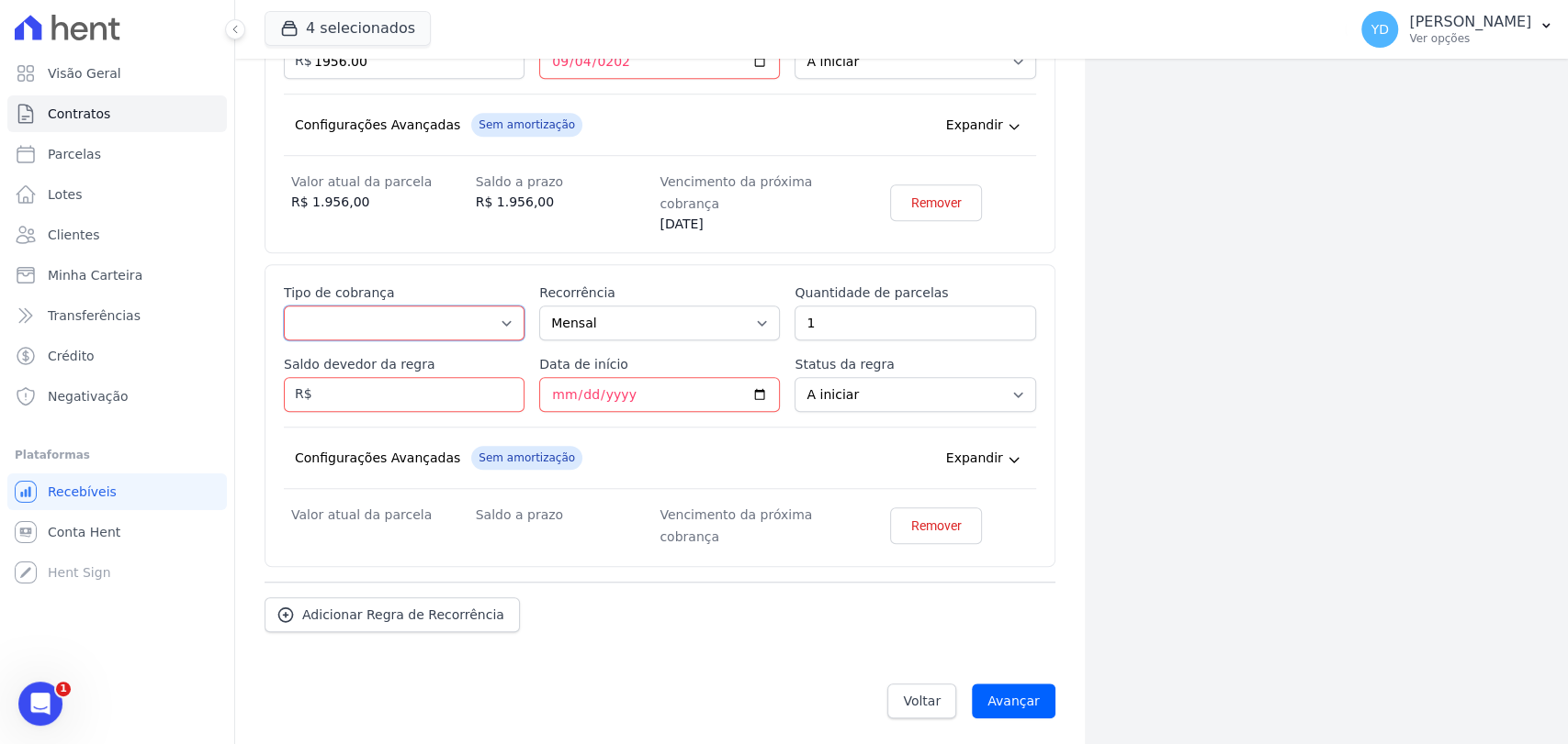
click at [415, 306] on select "Parcela Normal Entrada Sinal Intercalada Chaves Pré-chaves Pós-chaves Impostos …" at bounding box center [404, 323] width 241 height 35
click at [417, 345] on div "Esse tipo de parcela não entra no saldo devedor do contrato. Tipo de cobrança P…" at bounding box center [660, 415] width 752 height 264
click at [415, 328] on select "Parcela Normal Entrada Sinal Intercalada Chaves Pré-chaves Pós-chaves Impostos …" at bounding box center [404, 323] width 241 height 35
select select "down_payment"
click at [284, 306] on select "Parcela Normal Entrada Sinal Intercalada Chaves Pré-chaves Pós-chaves Impostos …" at bounding box center [404, 323] width 241 height 35
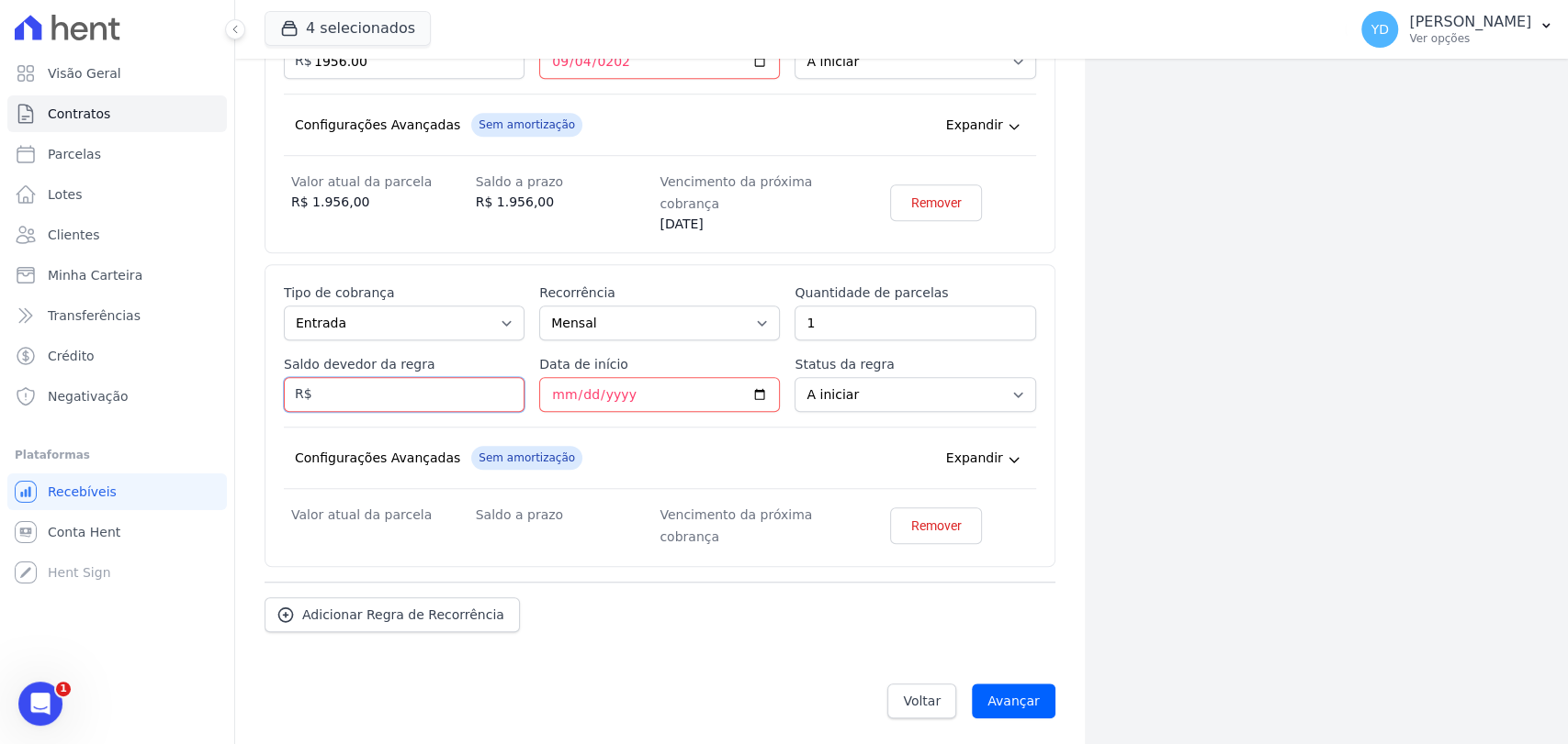
click at [434, 395] on input "Saldo devedor da regra" at bounding box center [404, 394] width 241 height 35
click at [477, 395] on input "Saldo devedor da regra" at bounding box center [404, 394] width 241 height 35
click at [341, 394] on input "Saldo devedor da regra" at bounding box center [404, 394] width 241 height 35
type input "163564.20"
click at [830, 325] on input "1" at bounding box center [915, 323] width 241 height 35
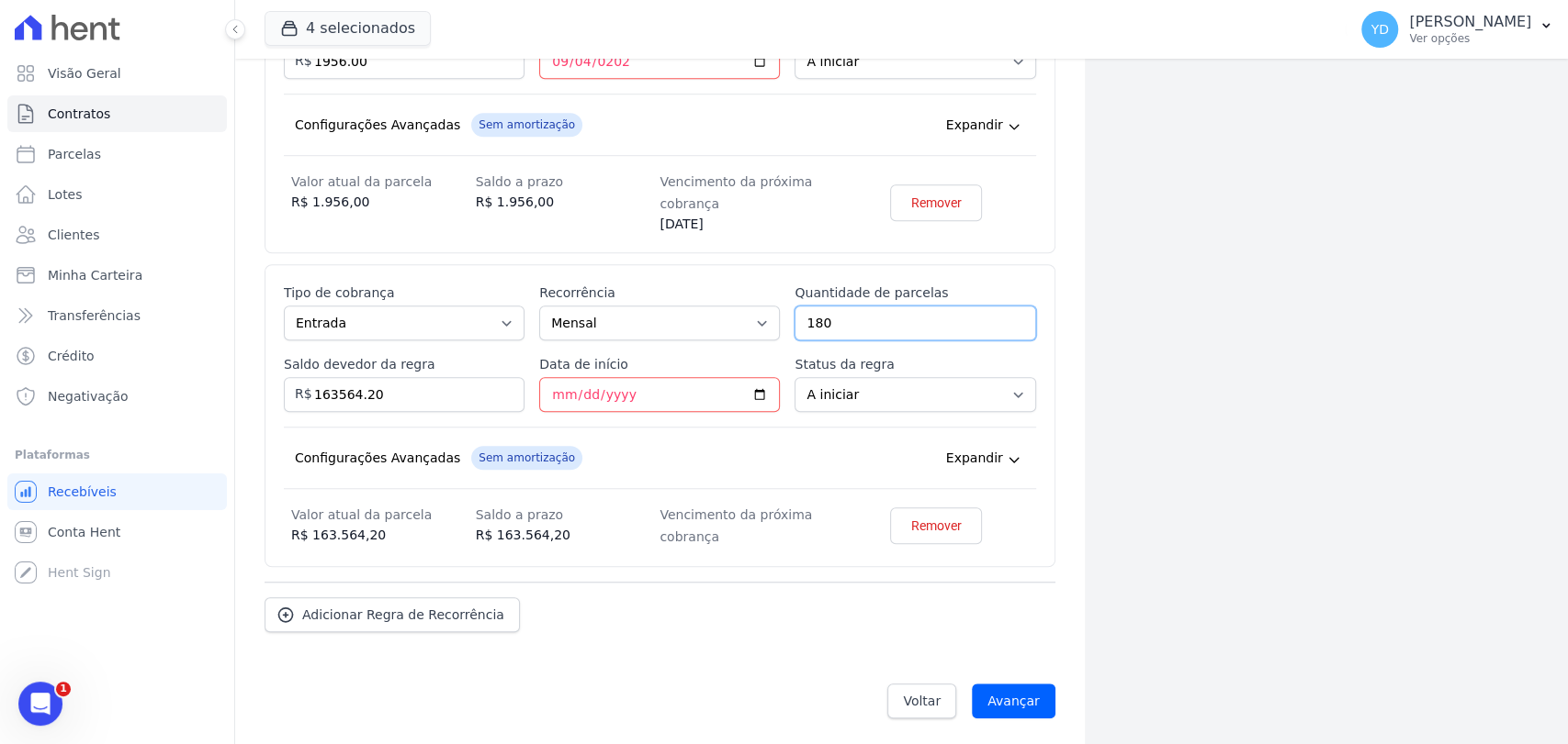
type input "180"
click at [884, 457] on div "Configurações Avançadas Sem amortização Price adjustment index/ Price adjustmen…" at bounding box center [660, 458] width 752 height 63
click at [584, 379] on input "Data de início" at bounding box center [660, 394] width 241 height 35
type input "0003-10-10"
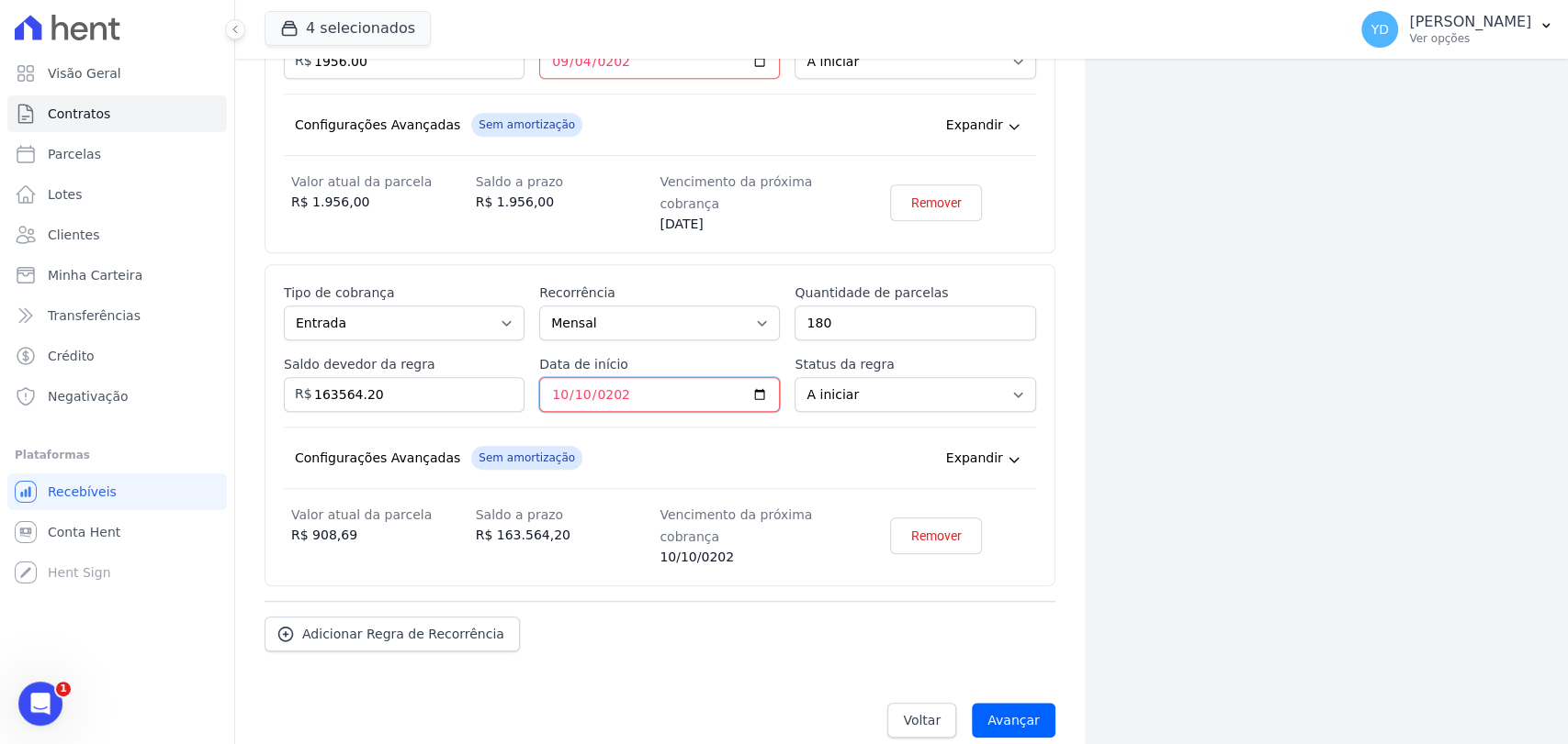
type input "2025-10-10"
click at [794, 504] on dt "Vencimento da próxima cobrança" at bounding box center [751, 526] width 184 height 44
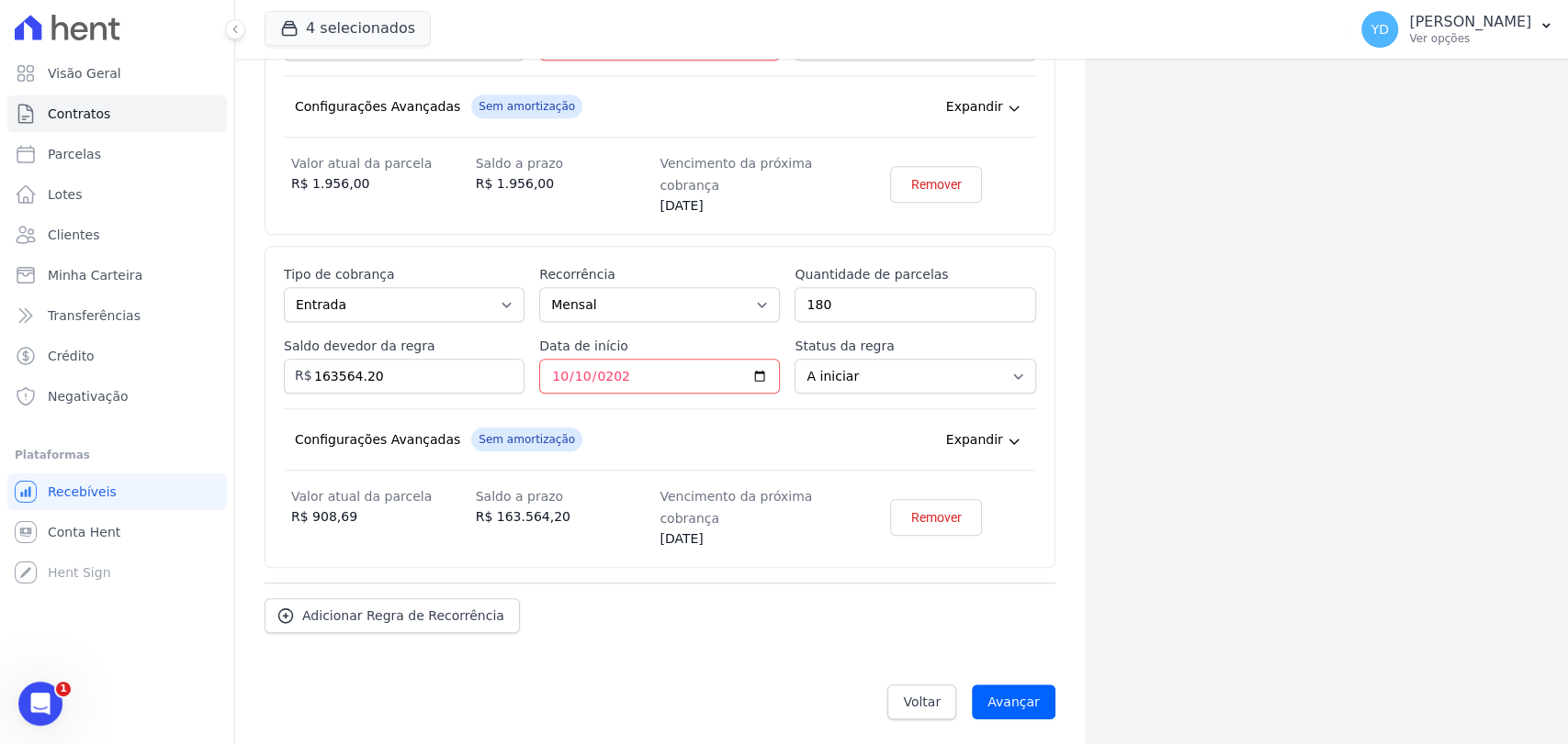
scroll to position [864, 0]
click at [1021, 684] on input "Avançar" at bounding box center [1014, 702] width 84 height 35
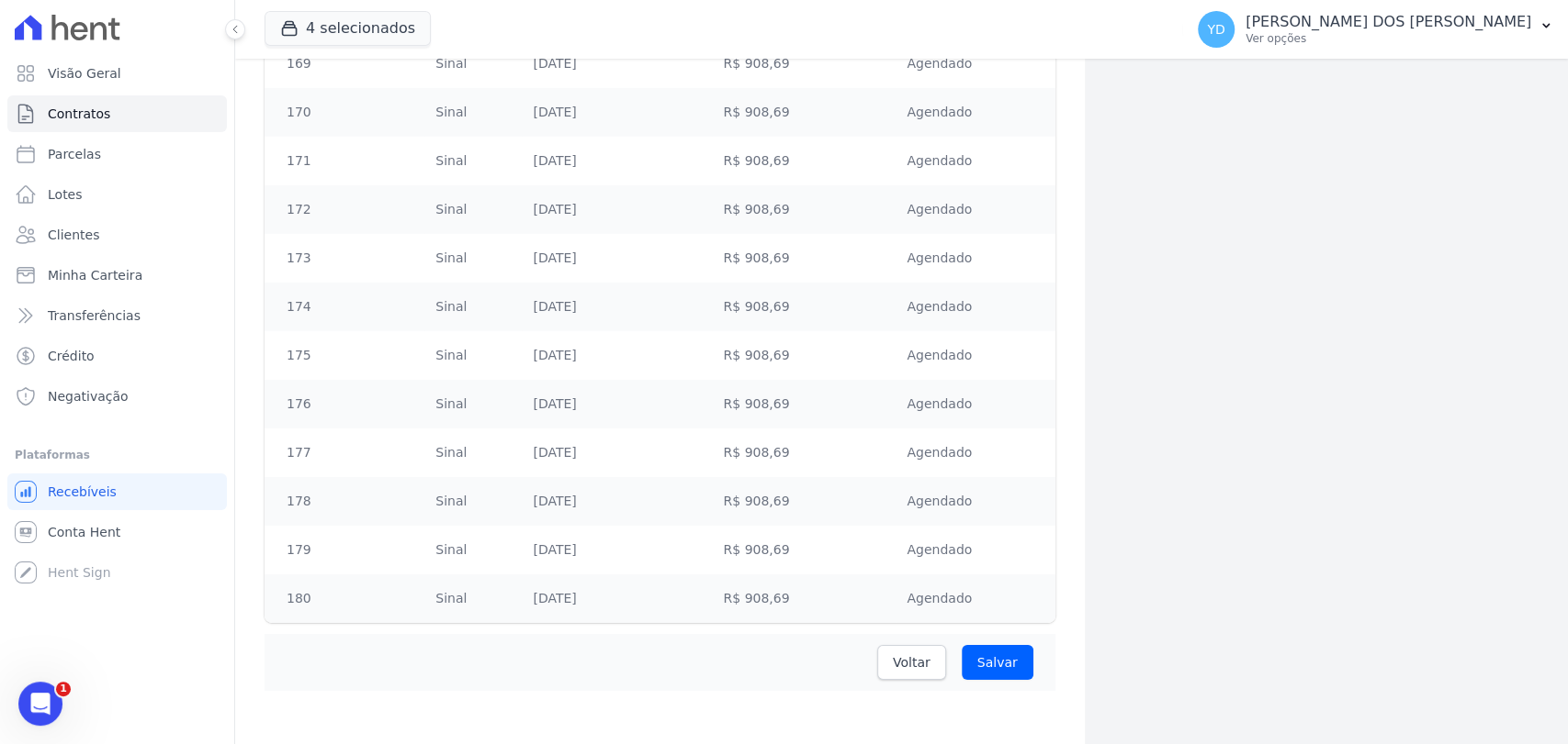
scroll to position [8623, 0]
click at [899, 663] on span "Voltar" at bounding box center [911, 657] width 38 height 18
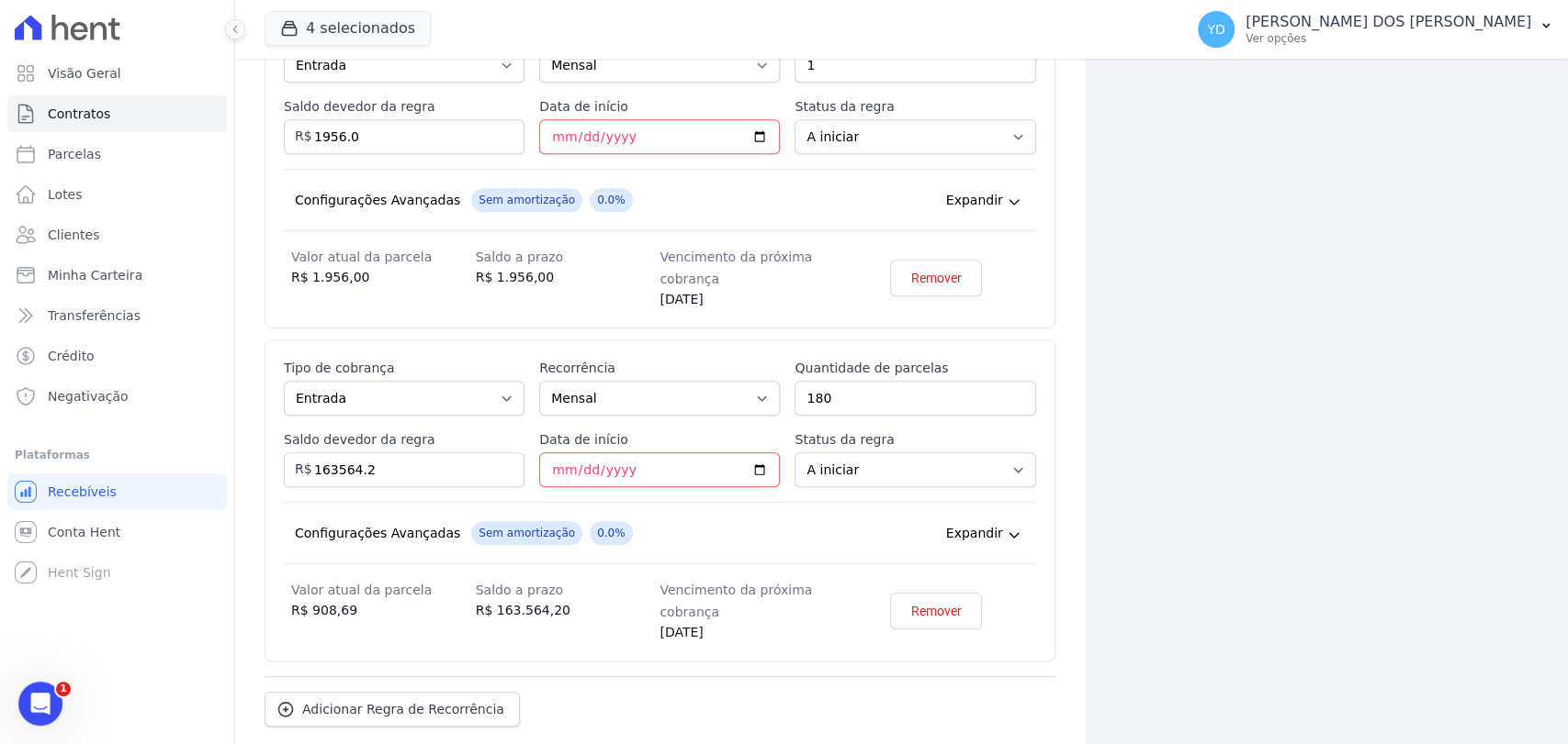
scroll to position [815, 0]
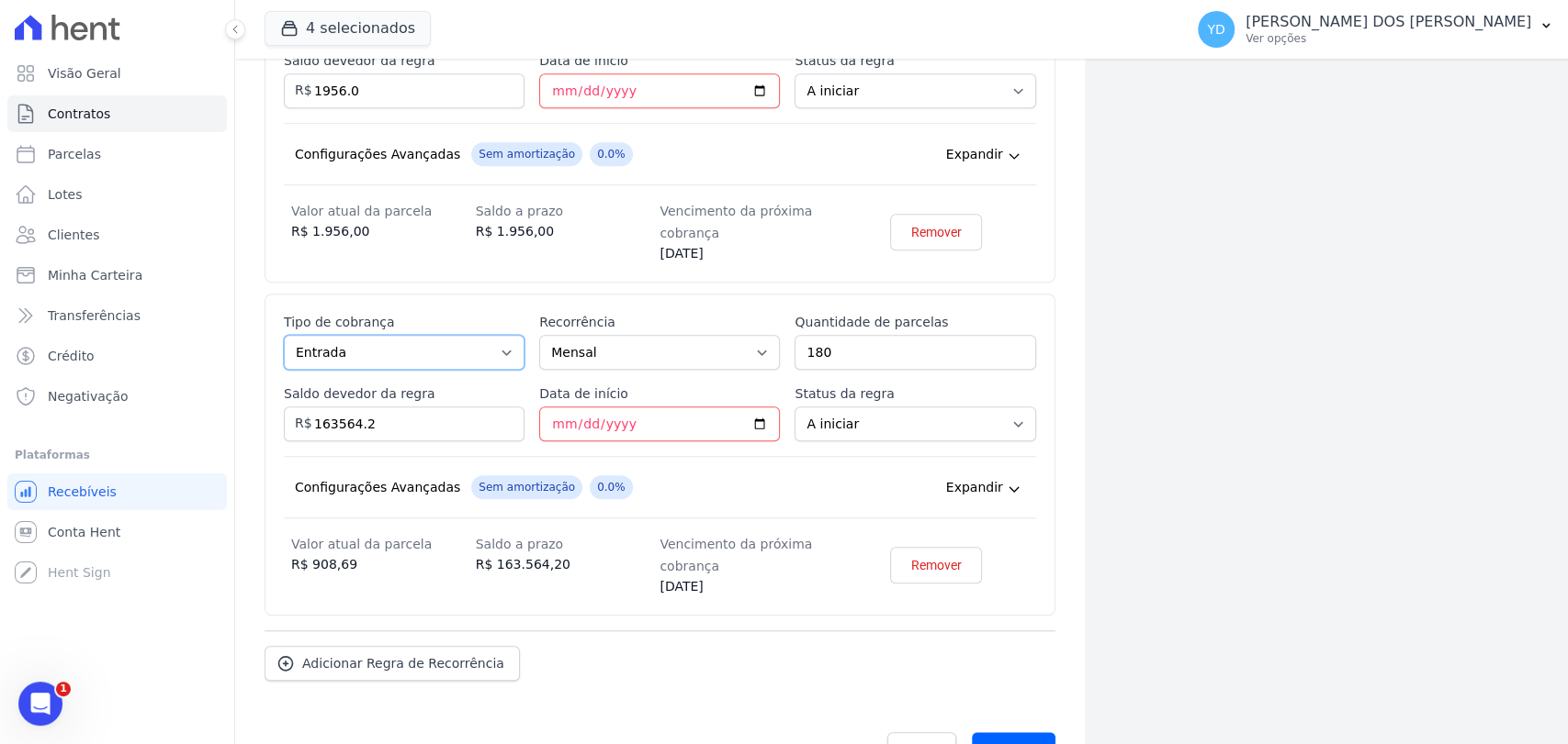
click at [361, 339] on select "Parcela Normal Entrada Sinal Intercalada Chaves Pré-chaves Pós-chaves Impostos …" at bounding box center [404, 353] width 241 height 35
select select "standard"
click at [284, 335] on select "Parcela Normal Entrada Sinal Intercalada Chaves Pré-chaves Pós-chaves Impostos …" at bounding box center [404, 353] width 241 height 35
click at [990, 739] on input "Avançar" at bounding box center [1014, 750] width 84 height 35
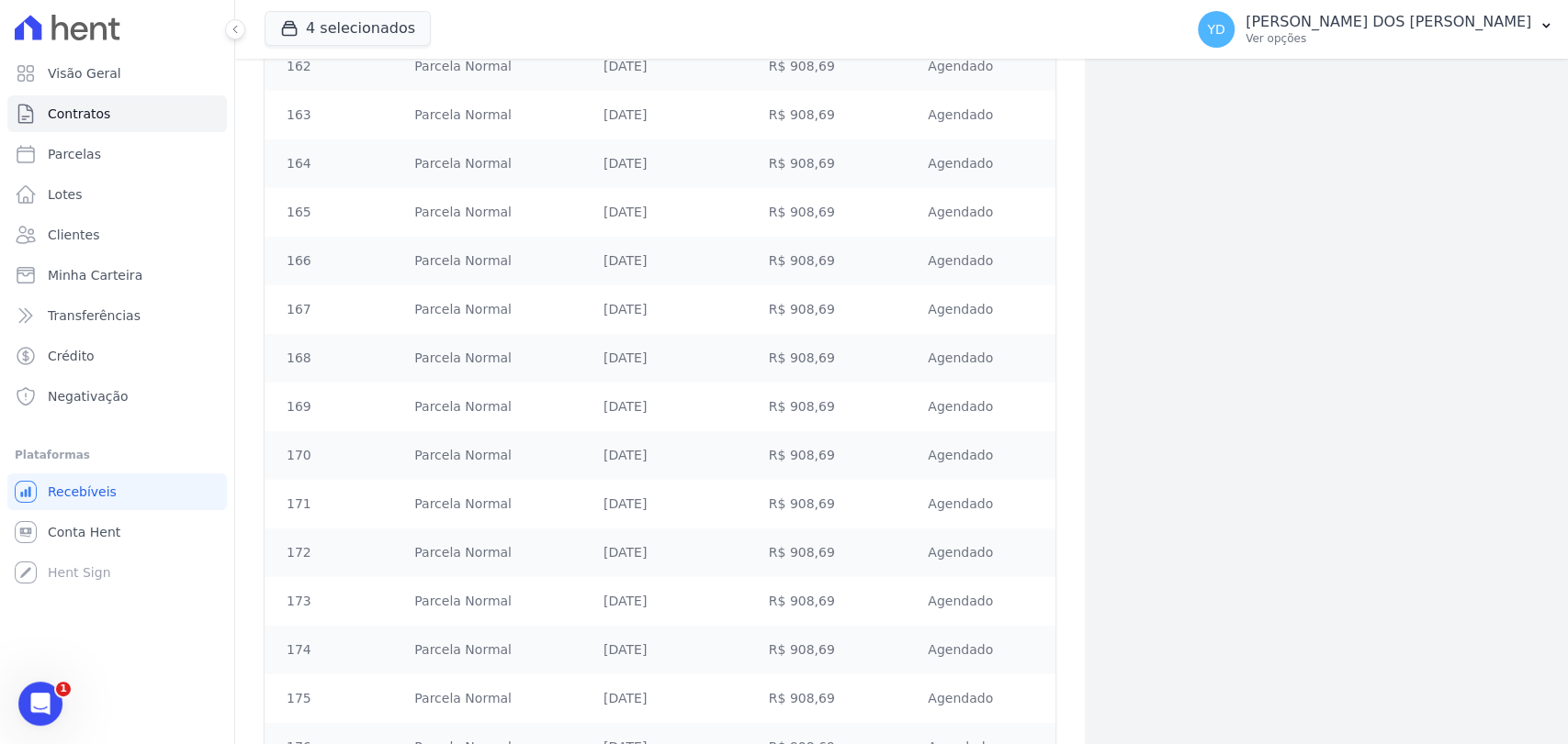
scroll to position [8623, 0]
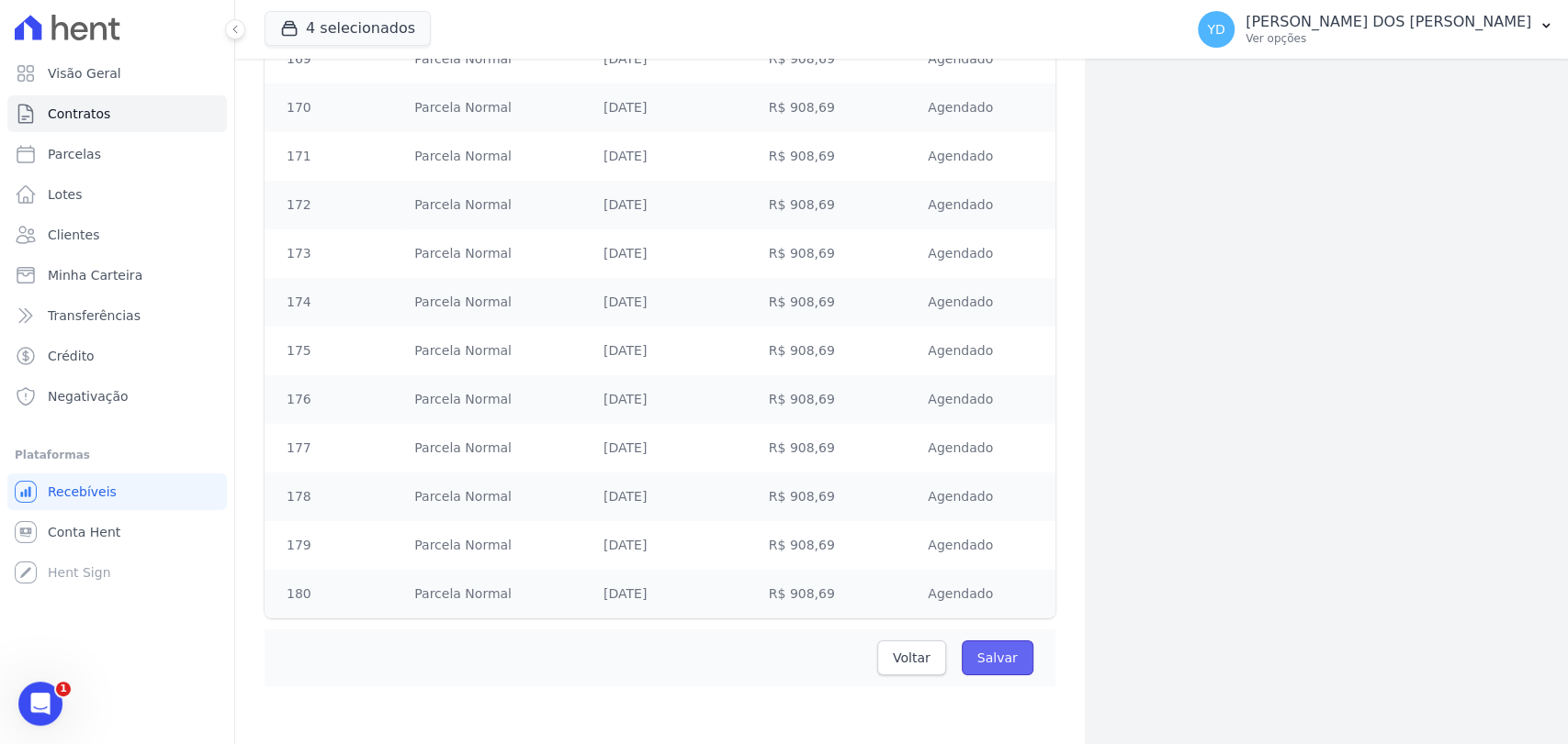
click at [998, 660] on input "Salvar" at bounding box center [997, 658] width 71 height 35
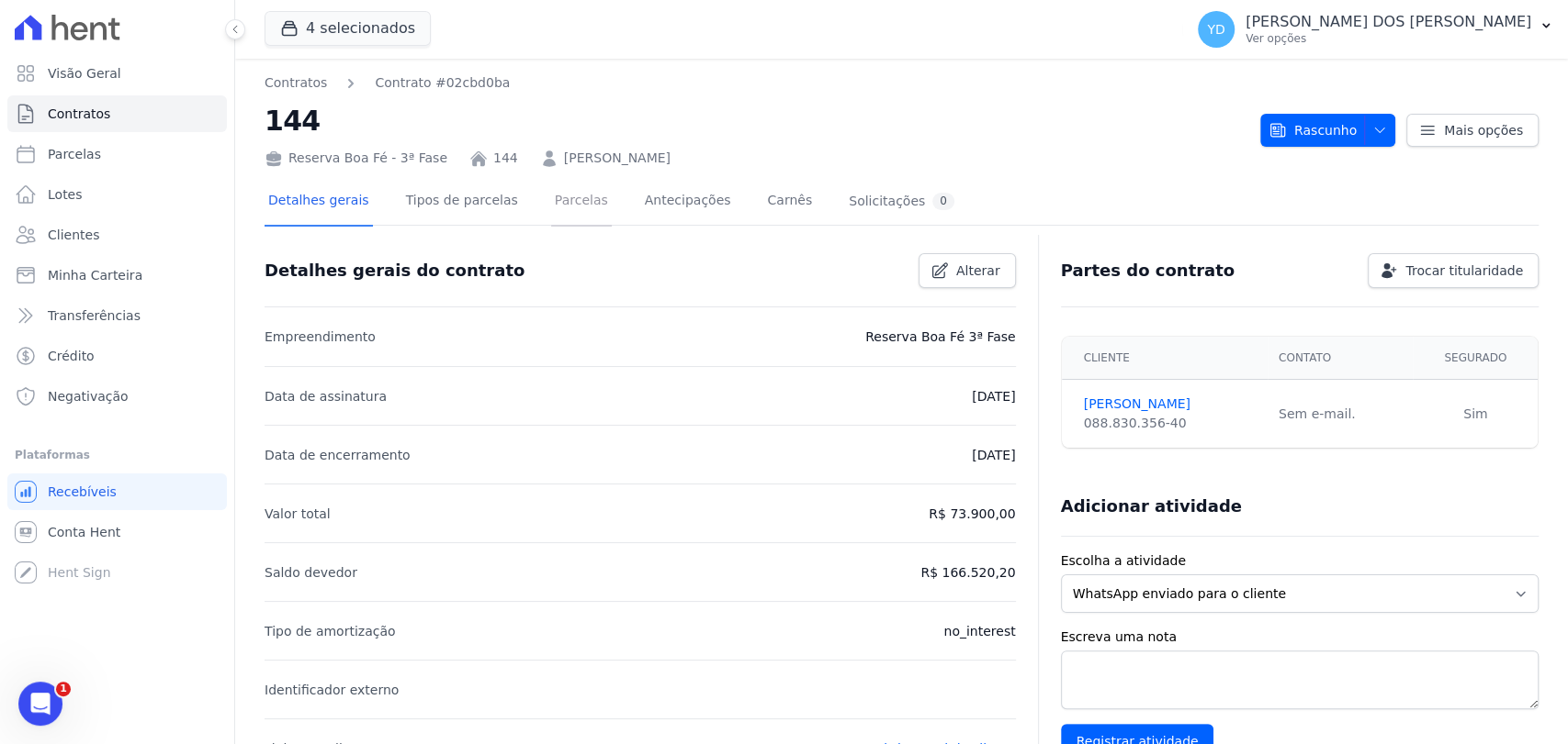
click at [551, 209] on link "Parcelas" at bounding box center [581, 202] width 61 height 48
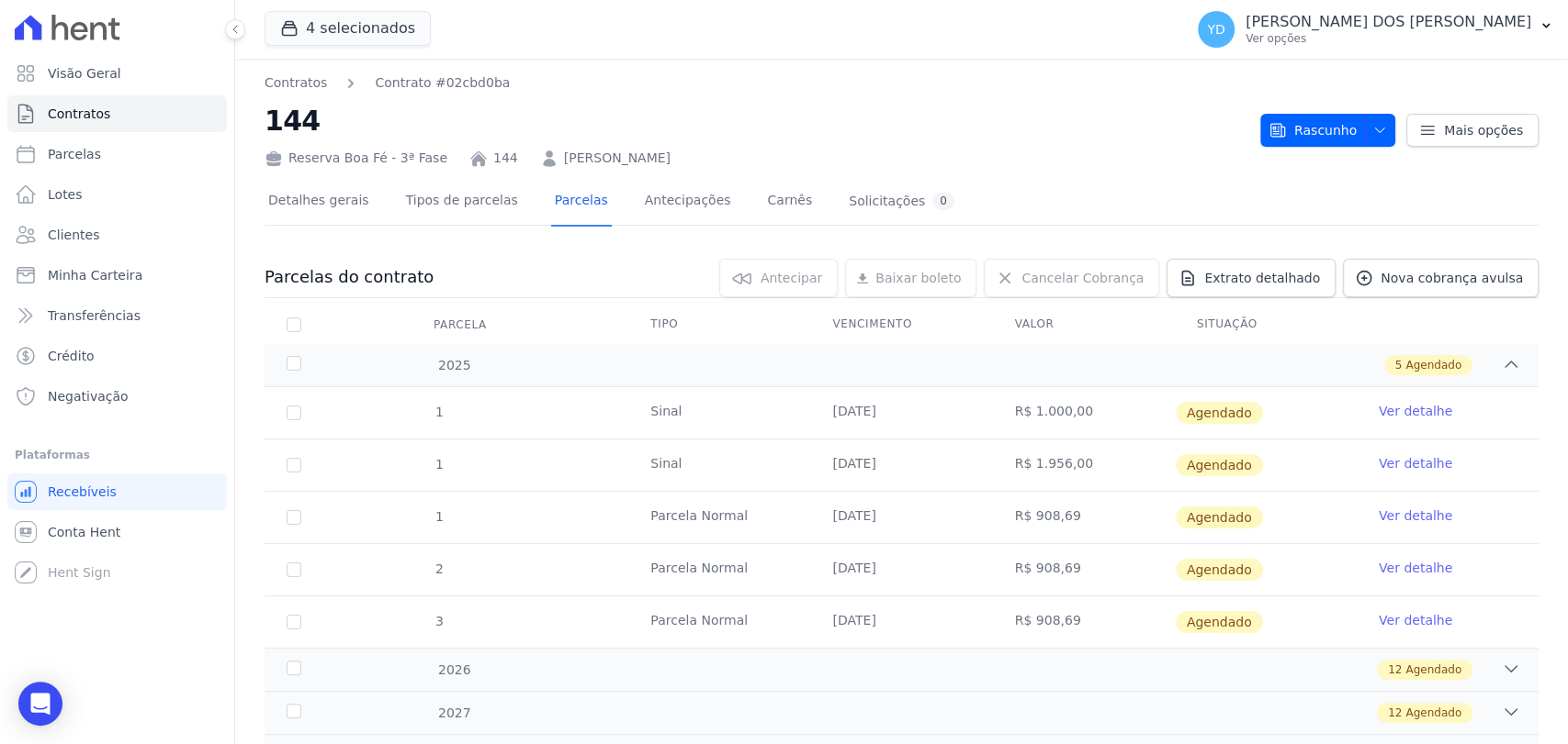
click at [1379, 411] on link "Ver detalhe" at bounding box center [1416, 411] width 73 height 18
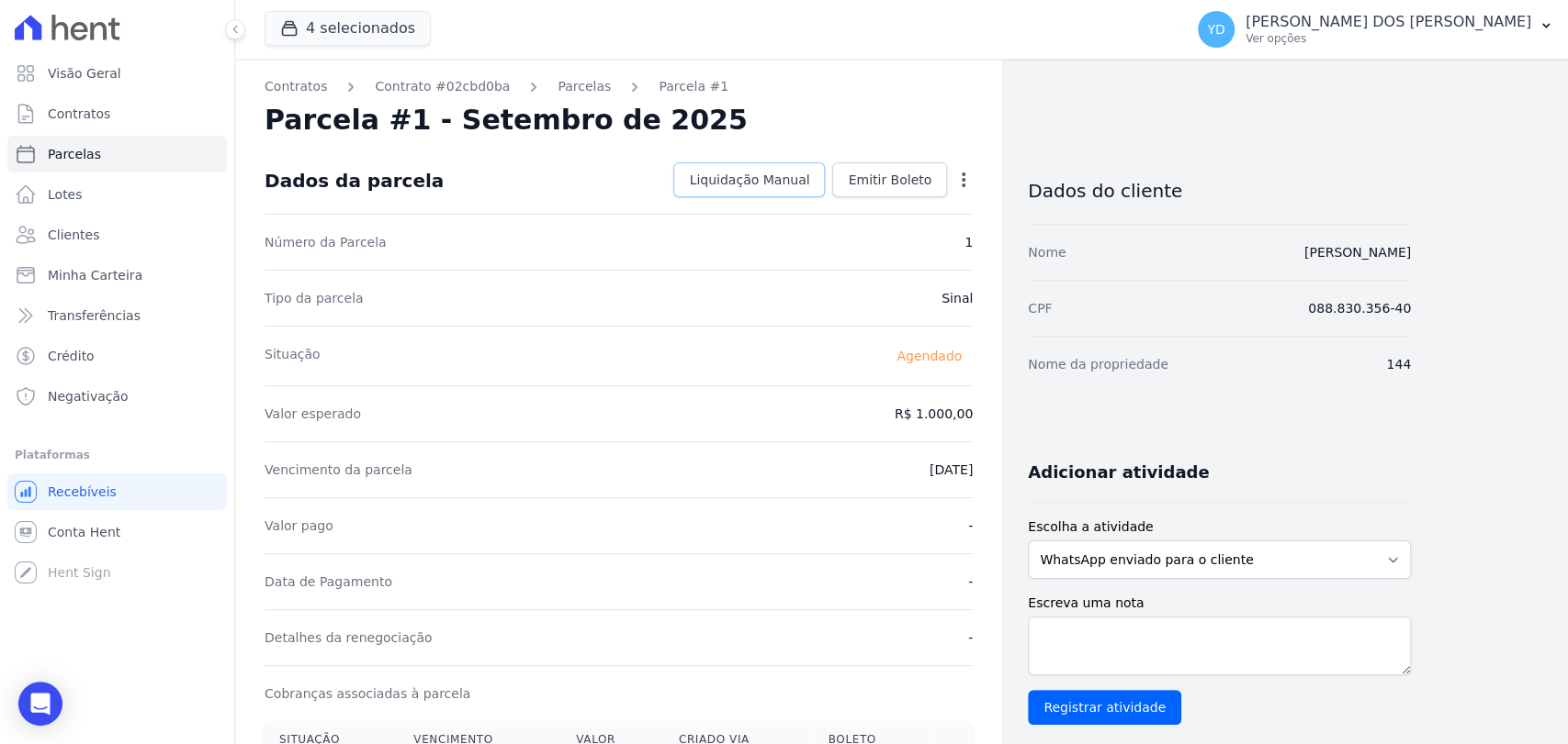
click at [751, 185] on span "Liquidação Manual" at bounding box center [748, 179] width 121 height 18
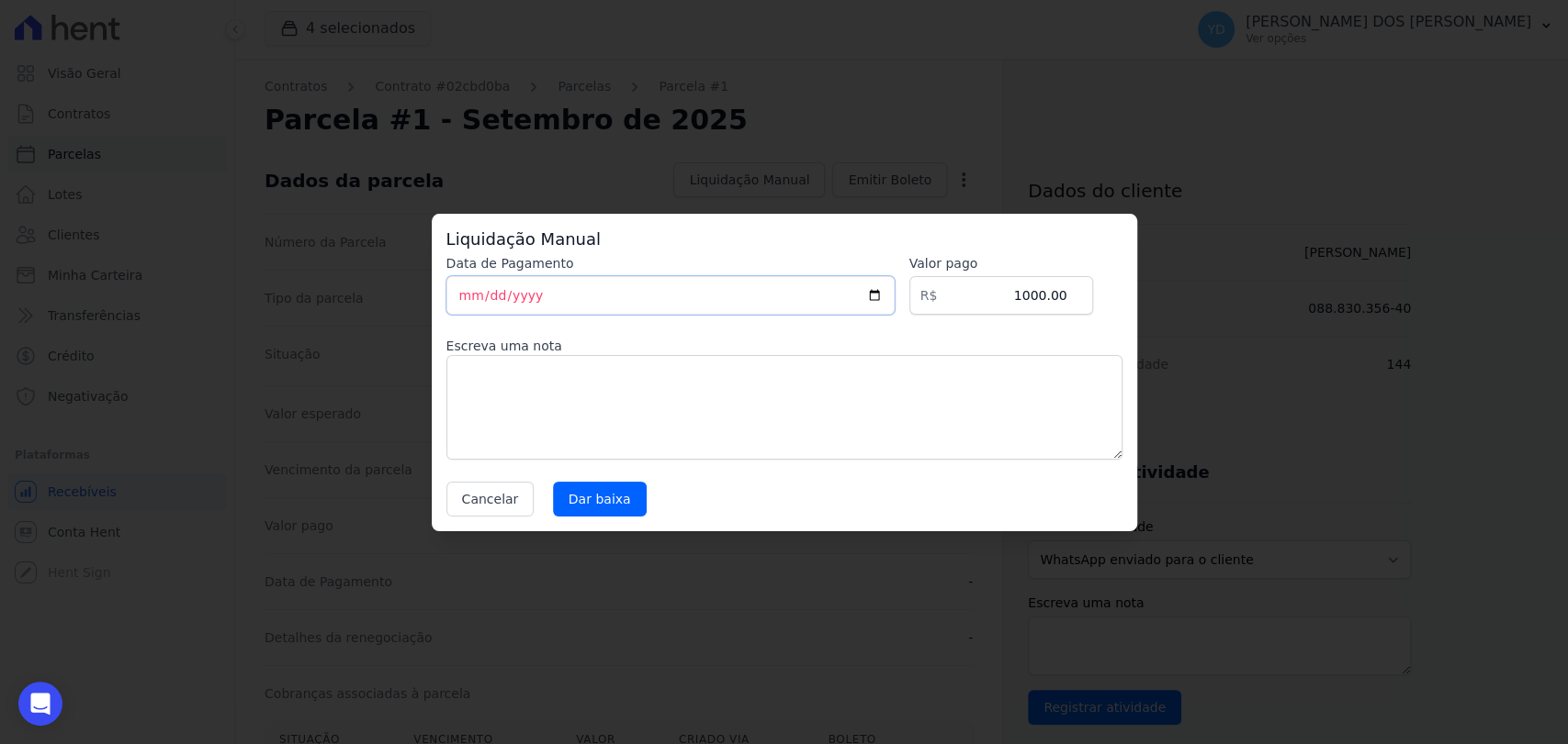
click at [471, 303] on input "[DATE]" at bounding box center [670, 296] width 448 height 39
type input "2025-09-29"
type input "2025-08-29"
click at [945, 414] on textarea at bounding box center [784, 408] width 676 height 105
type textarea "Pagamento da reserva via PIX"
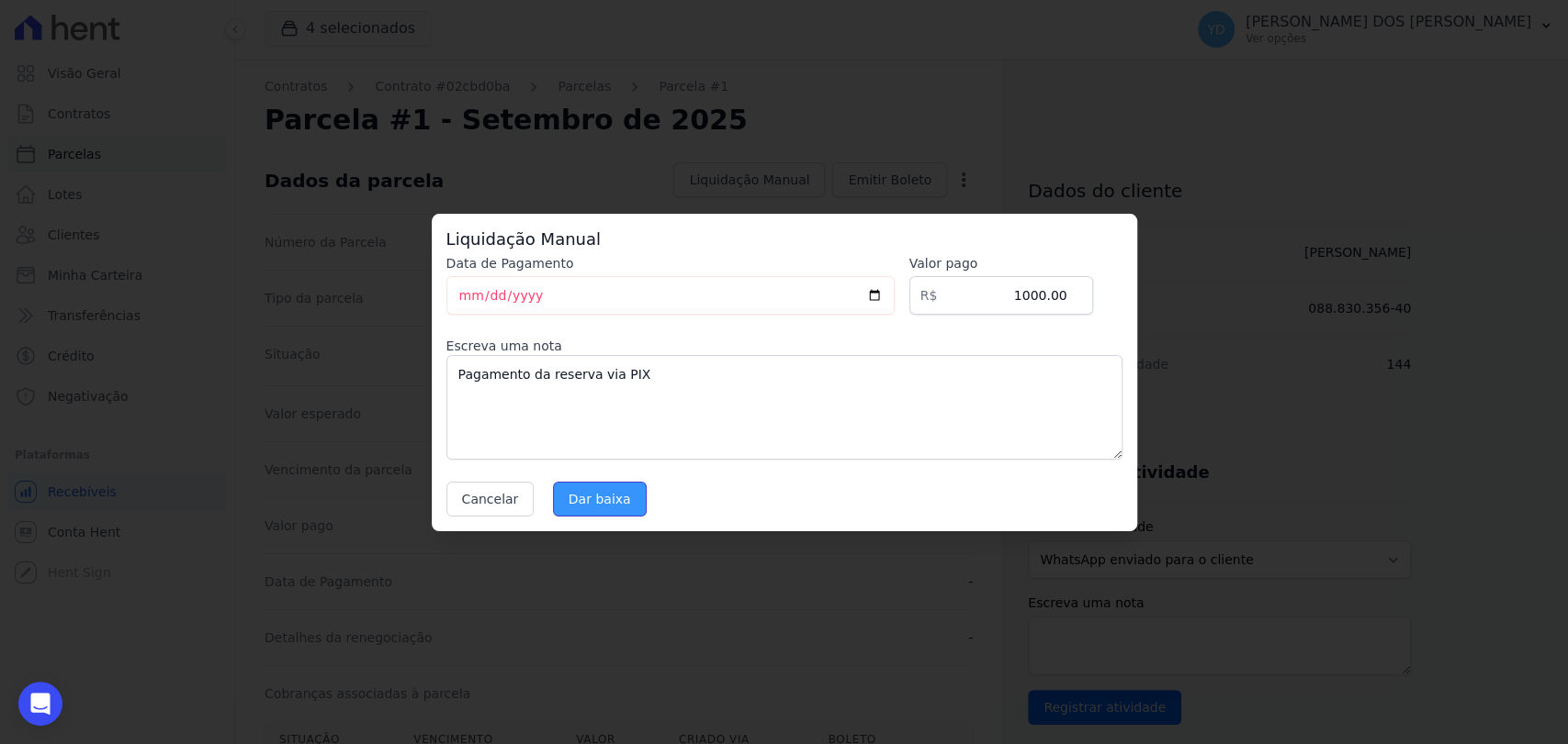
click at [606, 502] on input "Dar baixa" at bounding box center [599, 499] width 94 height 35
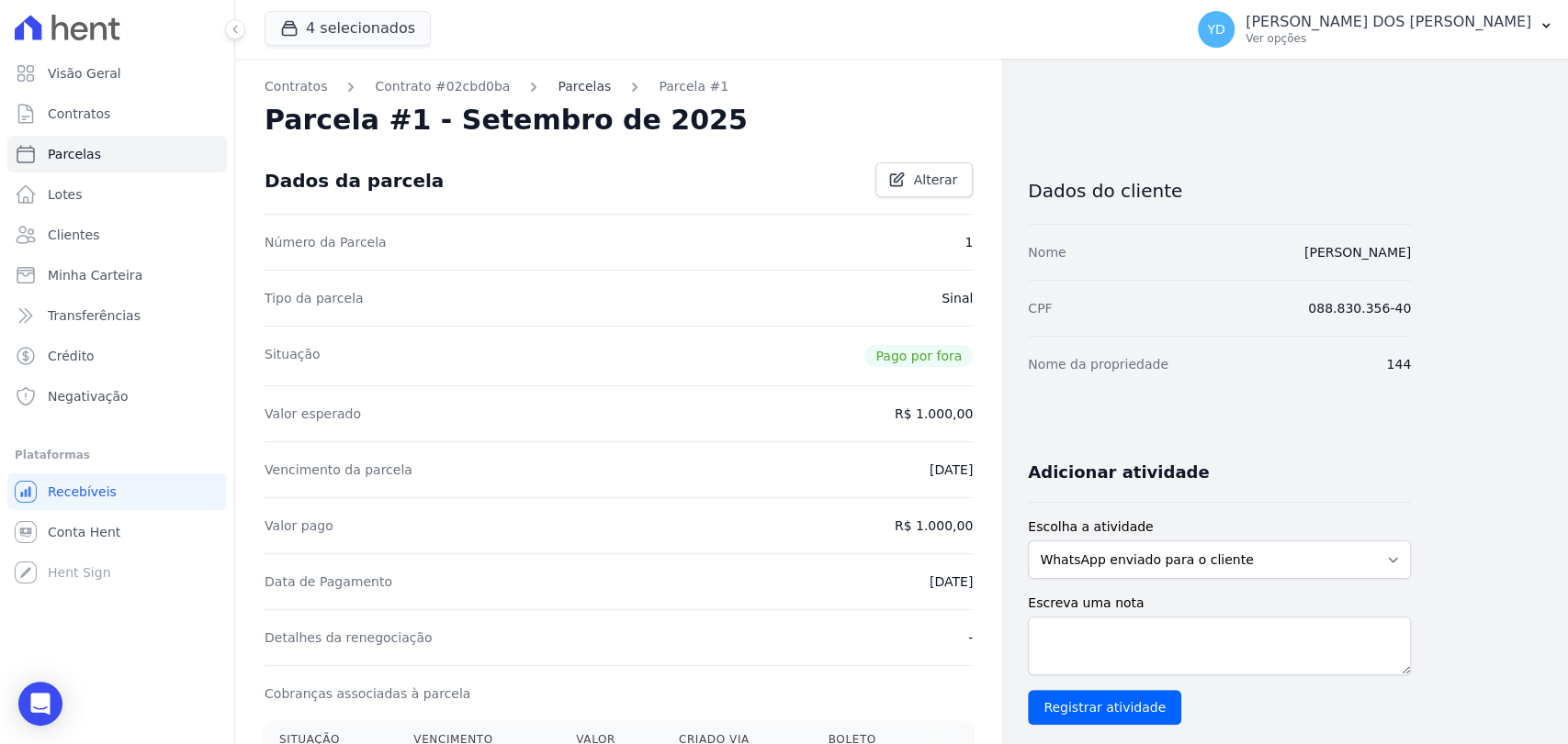
click at [559, 92] on link "Parcelas" at bounding box center [583, 87] width 53 height 19
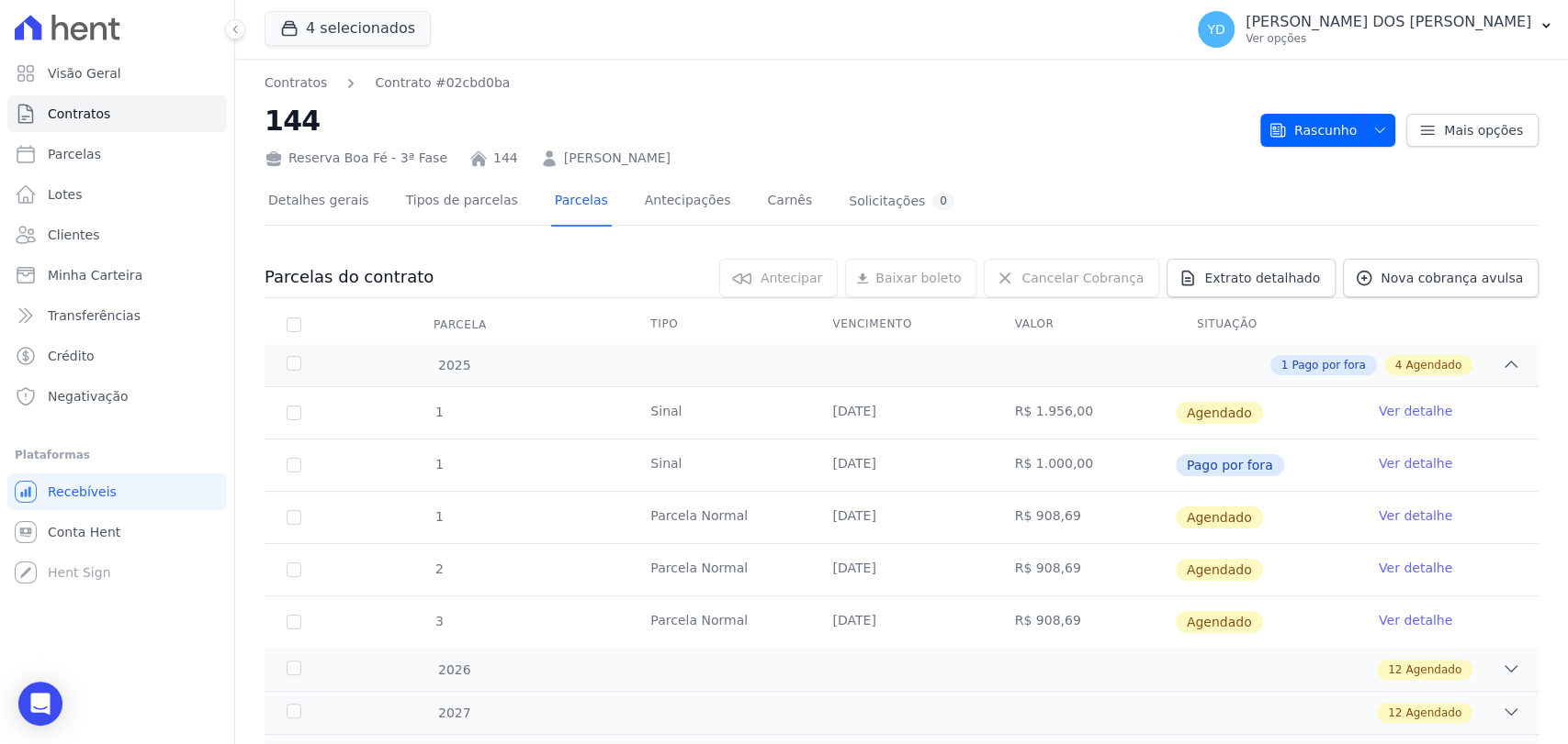
click at [1360, 152] on div "Contratos Contrato #02cbd0ba 144 Reserva Boa Fé - 3ª Fase 144 ADANS DE SOUZA PA…" at bounding box center [901, 120] width 1274 height 94
click at [1352, 134] on button "Rascunho" at bounding box center [1328, 130] width 135 height 33
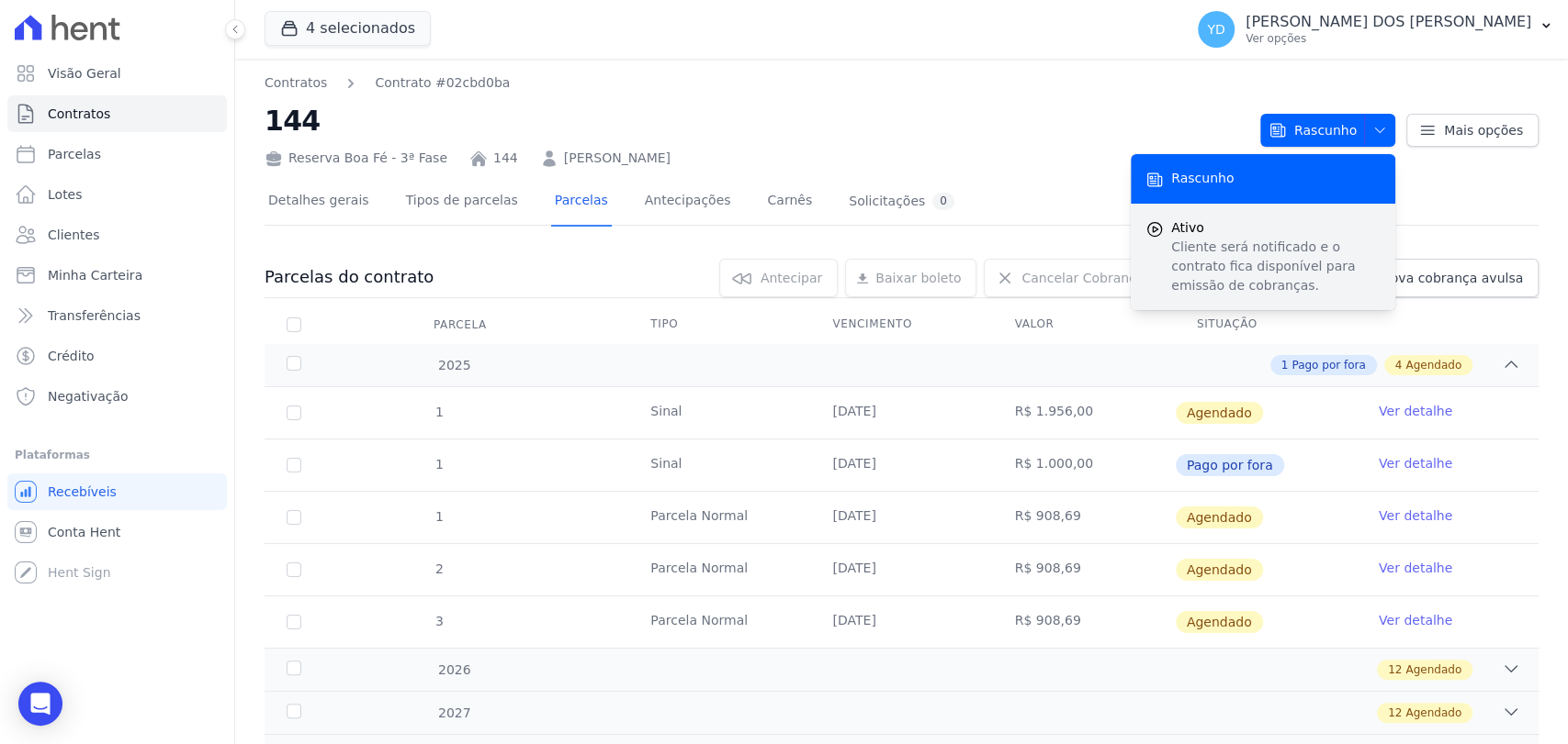
click at [1279, 219] on span "Ativo" at bounding box center [1275, 228] width 209 height 19
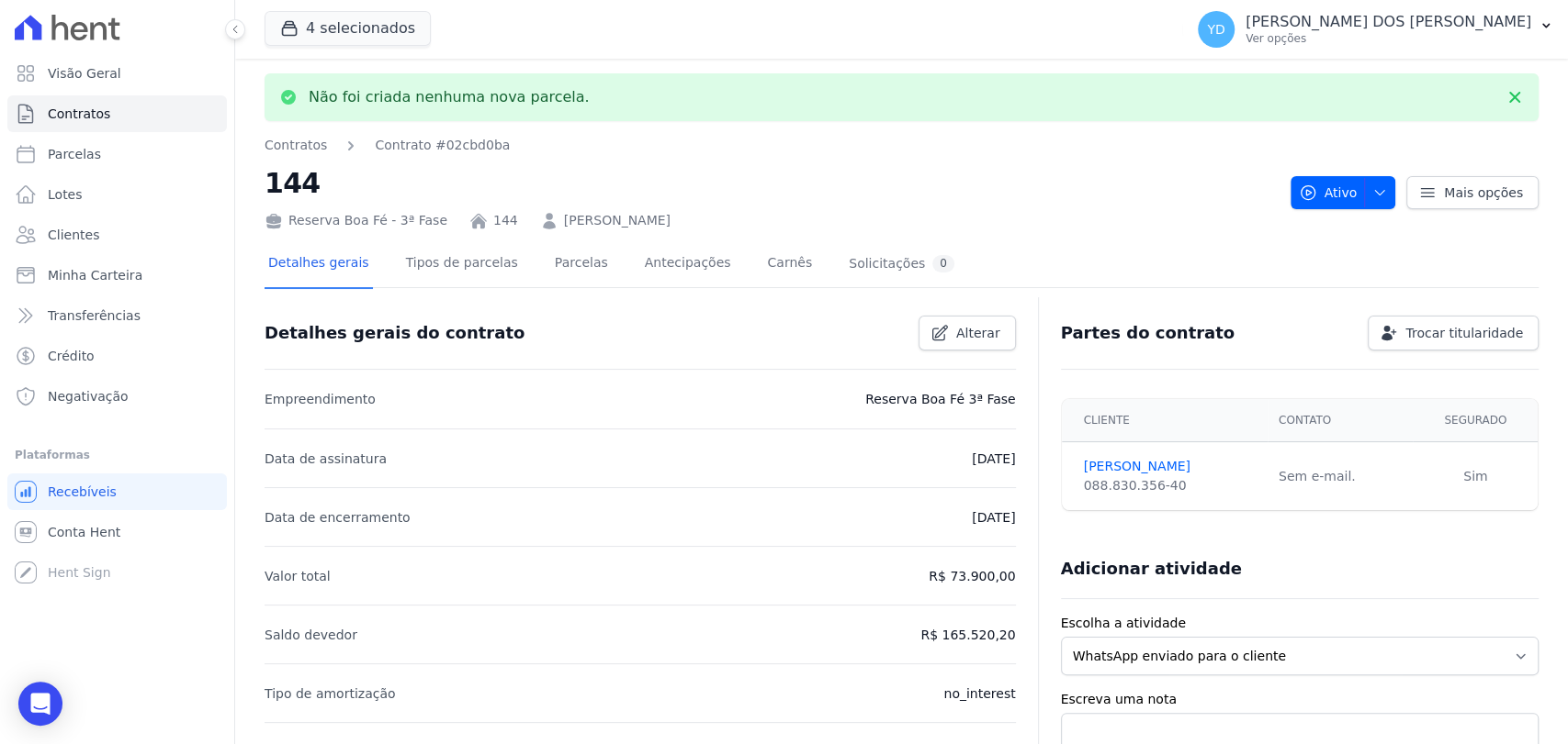
click at [315, 194] on h2 "144" at bounding box center [770, 183] width 1012 height 41
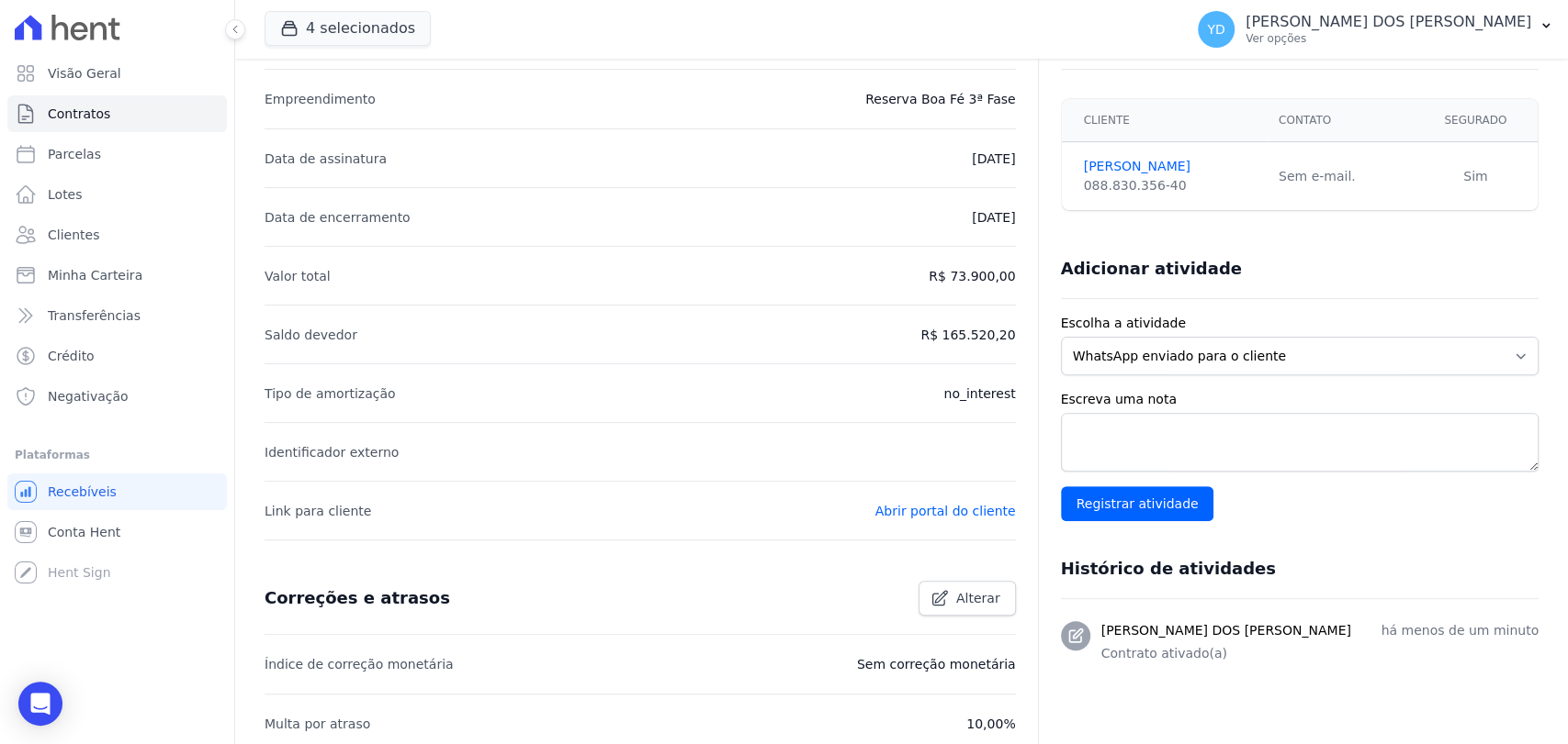
scroll to position [594, 0]
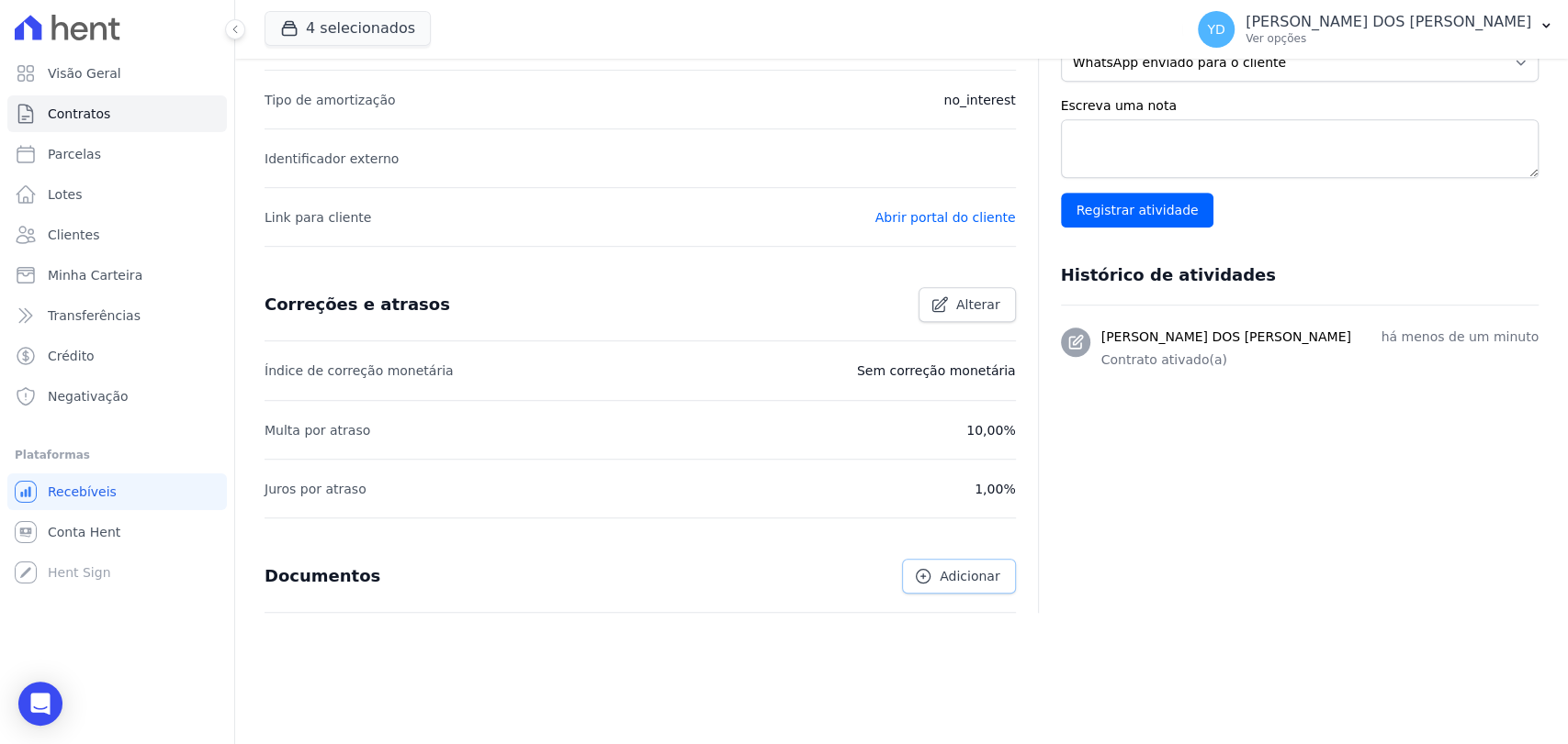
click at [945, 573] on span "Adicionar" at bounding box center [969, 576] width 60 height 18
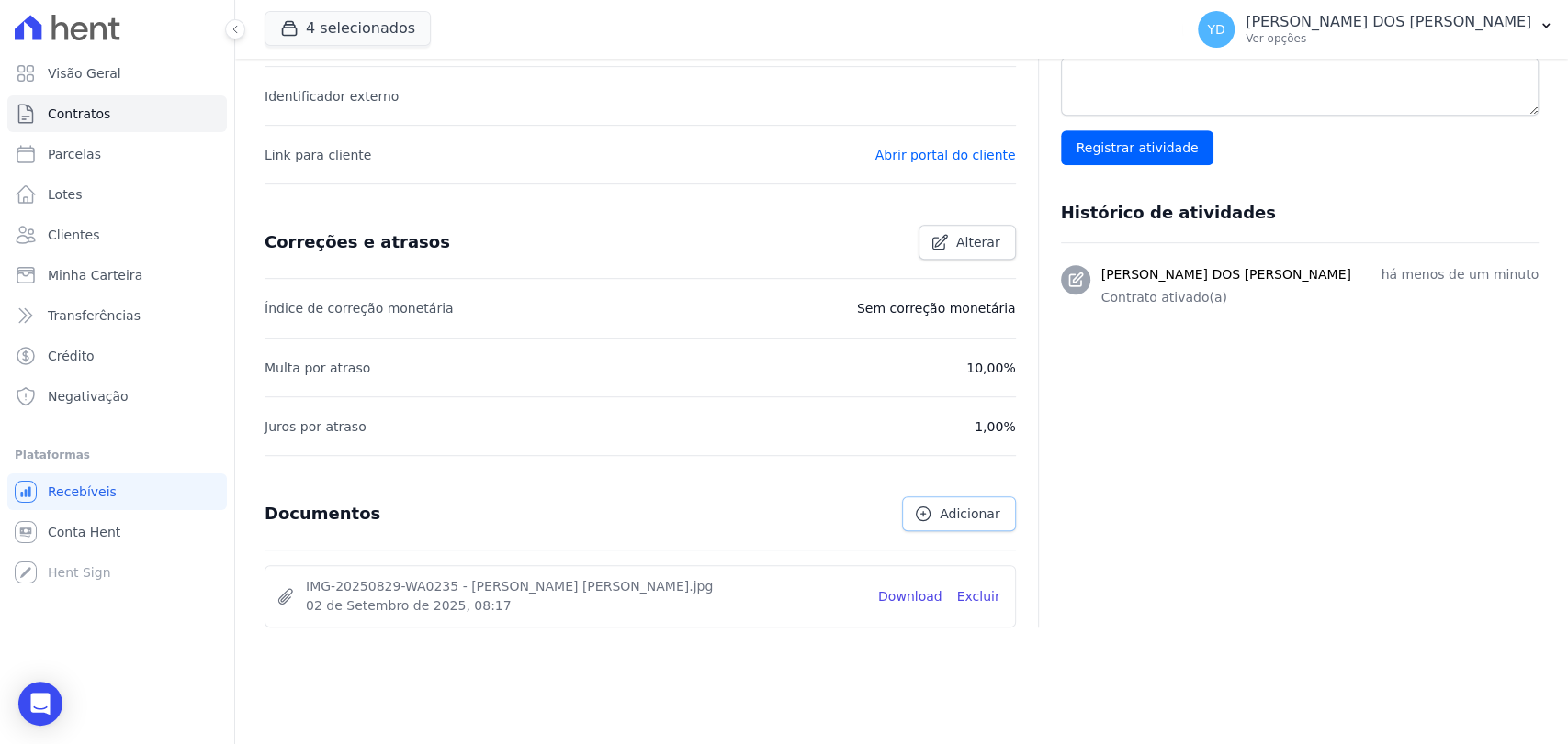
scroll to position [530, 0]
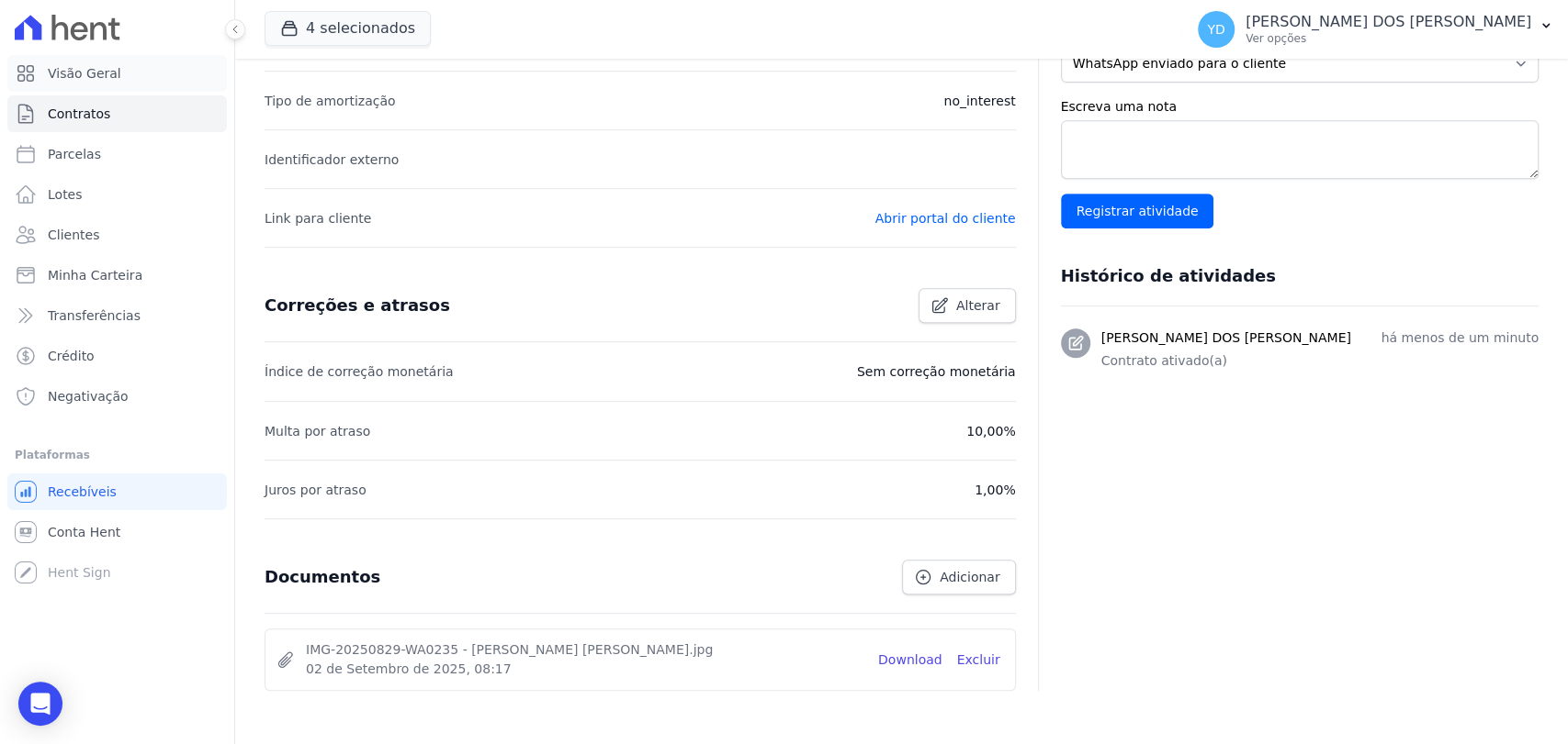
drag, startPoint x: 60, startPoint y: 62, endPoint x: 103, endPoint y: 48, distance: 45.2
click at [60, 62] on link "Visão Geral" at bounding box center [118, 73] width 220 height 37
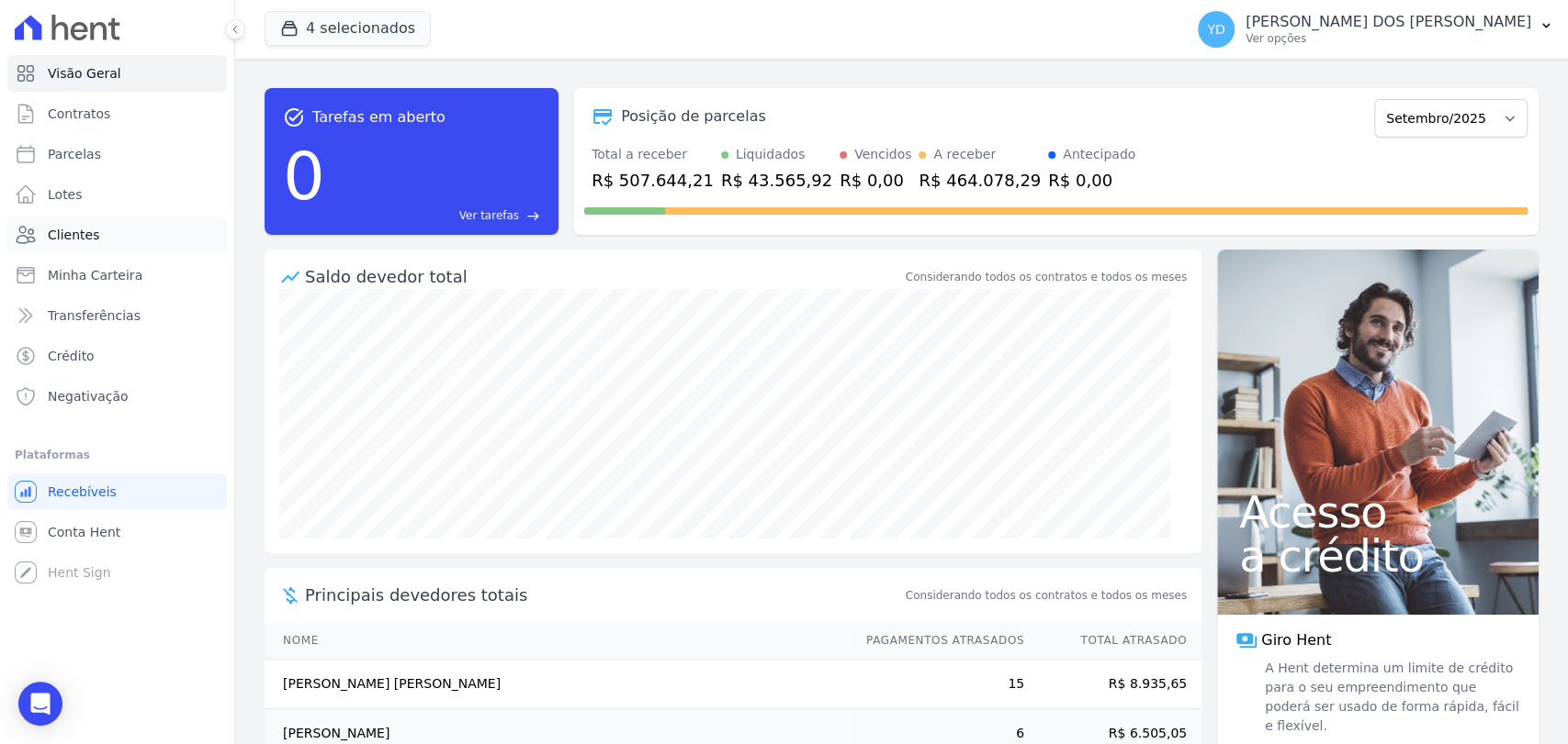
click at [95, 252] on link "Clientes" at bounding box center [118, 235] width 220 height 37
click at [382, 25] on button "4 selecionados" at bounding box center [347, 28] width 166 height 35
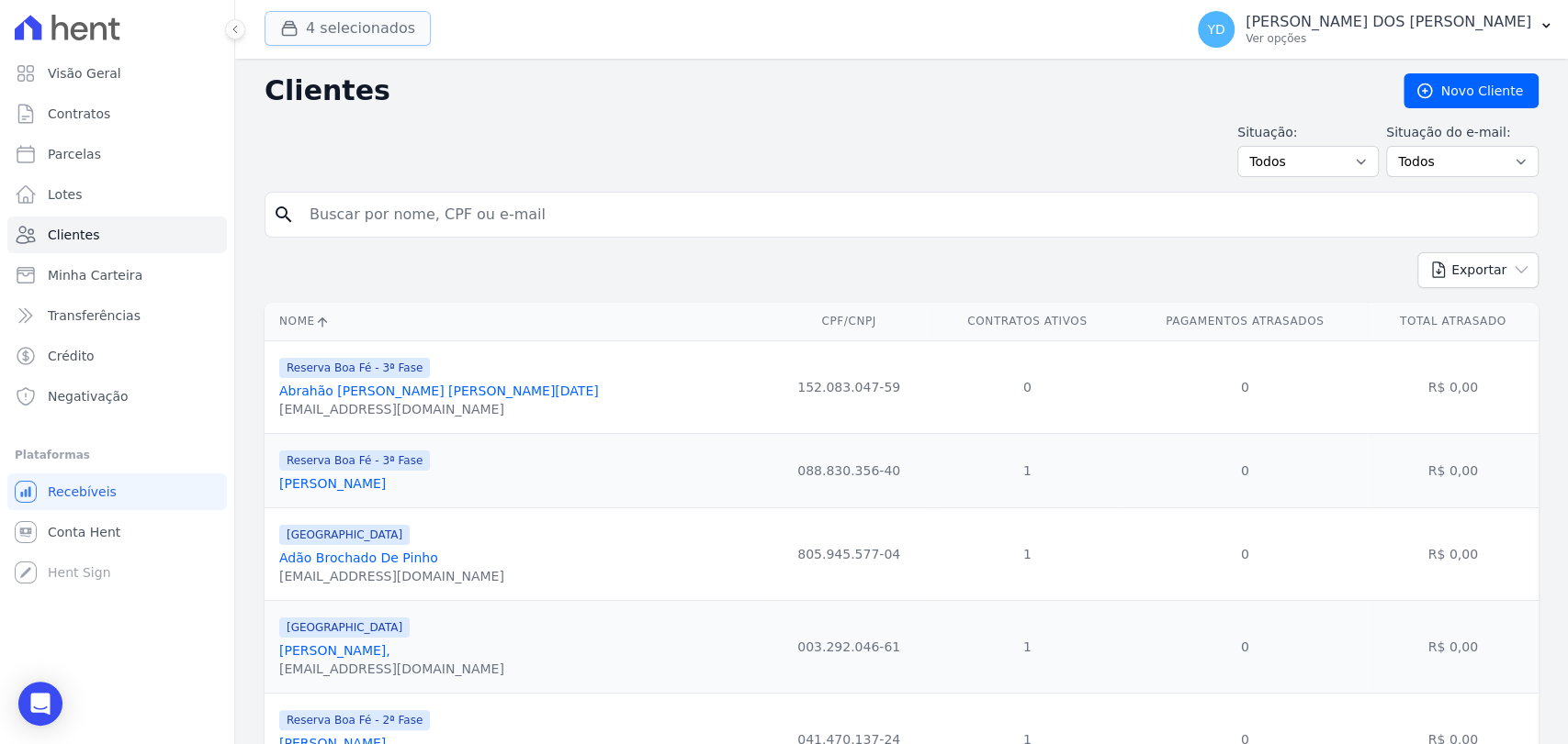
click at [360, 34] on button "4 selecionados" at bounding box center [347, 28] width 166 height 35
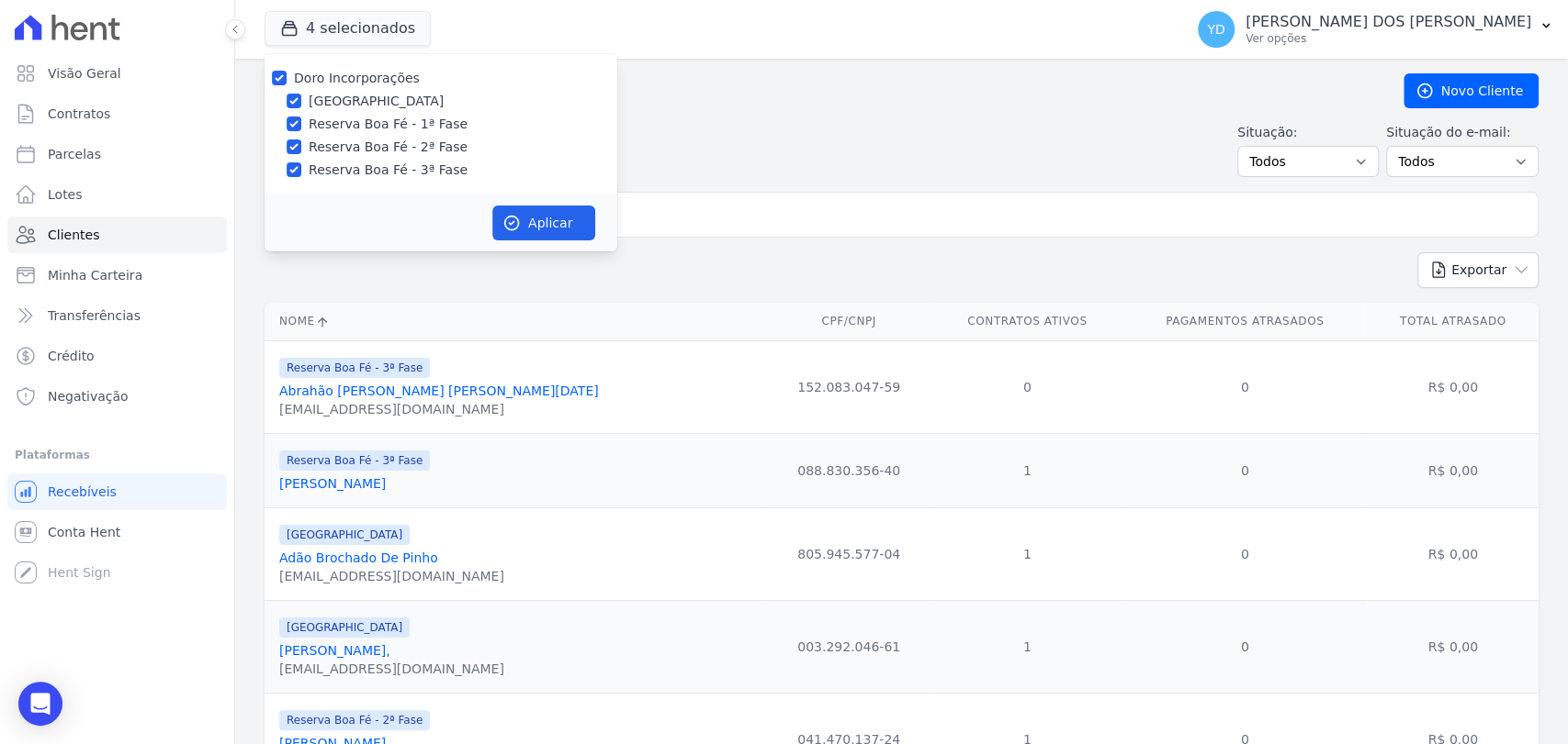
click at [372, 74] on label "Doro Incorporações" at bounding box center [357, 77] width 125 height 14
click at [286, 74] on input "Doro Incorporações" at bounding box center [279, 77] width 14 height 14
checkbox input "false"
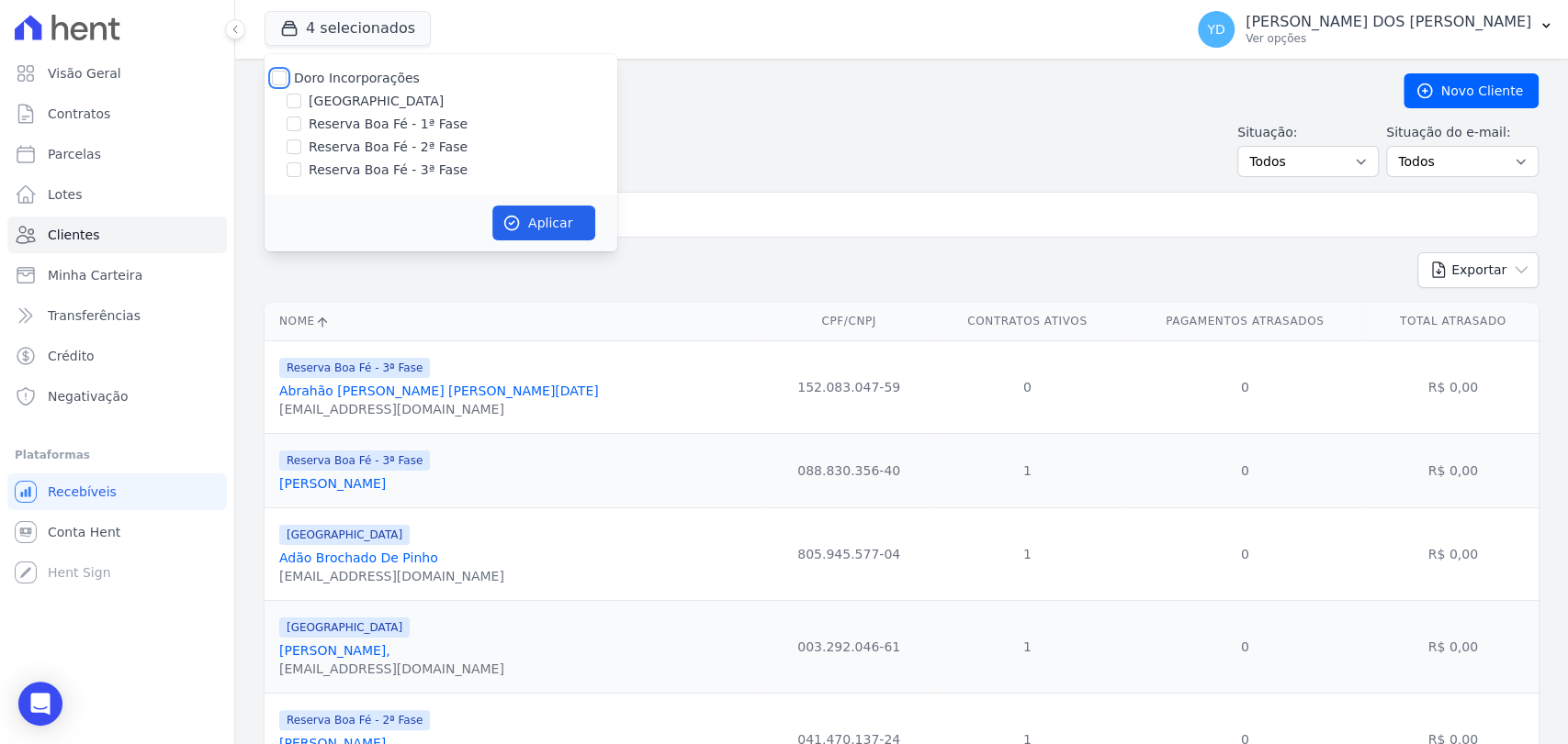
checkbox input "false"
click at [413, 124] on label "Reserva Boa Fé - 1ª Fase" at bounding box center [388, 124] width 159 height 19
click at [301, 124] on input "Reserva Boa Fé - 1ª Fase" at bounding box center [293, 123] width 14 height 14
checkbox input "true"
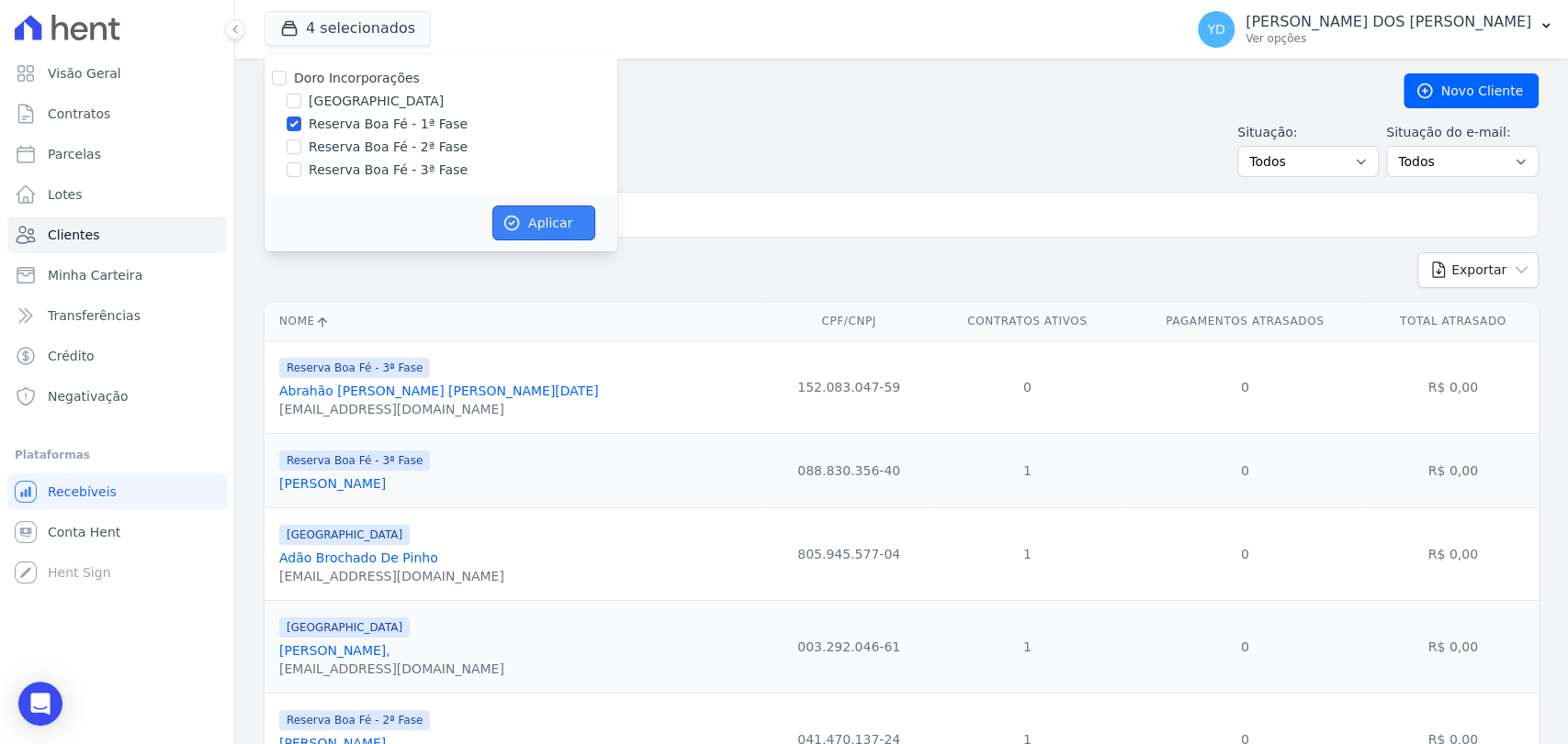
click at [569, 224] on button "Aplicar" at bounding box center [543, 223] width 103 height 35
click at [633, 227] on input "search" at bounding box center [914, 215] width 1231 height 37
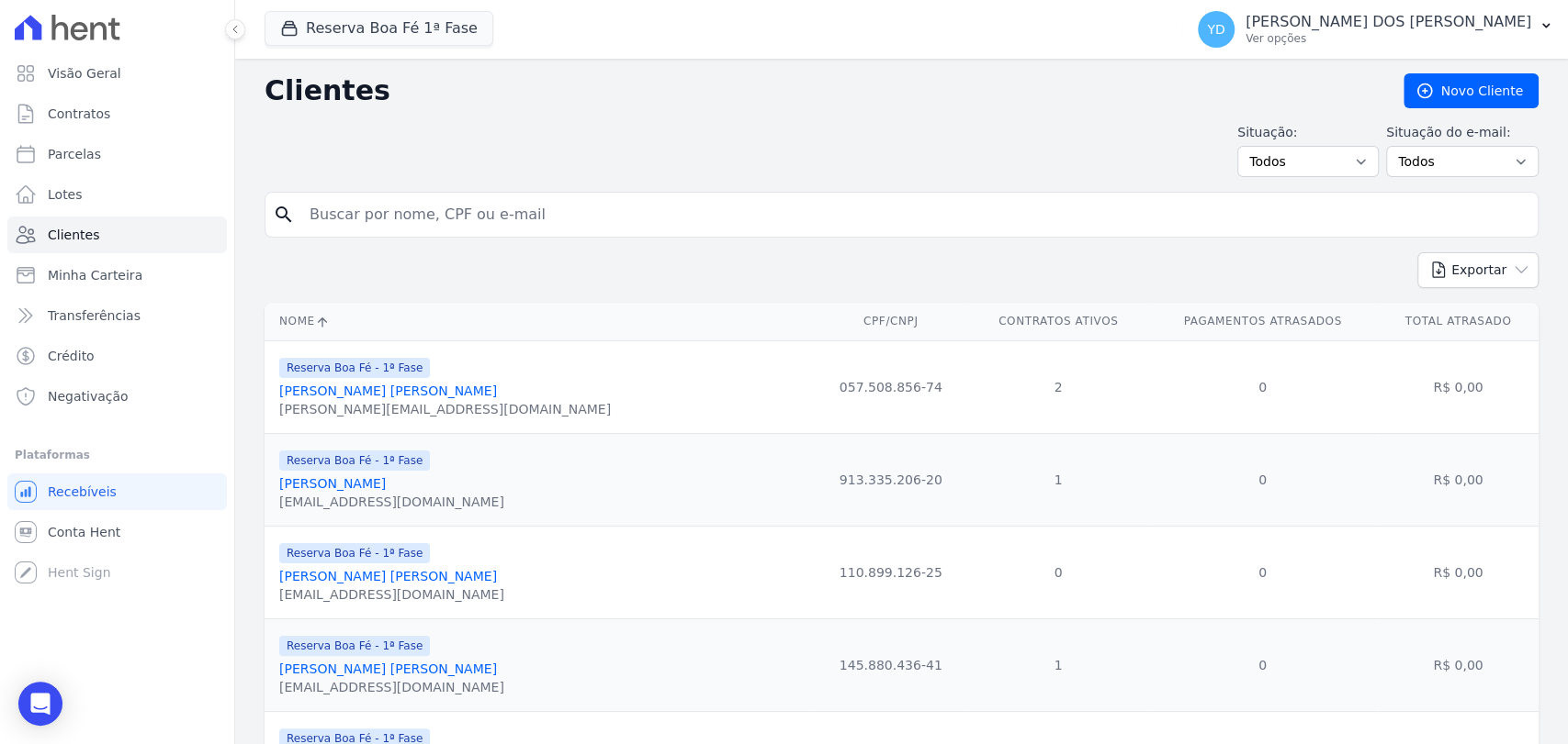
click at [602, 199] on input "search" at bounding box center [914, 215] width 1231 height 37
type input "FERNANDA"
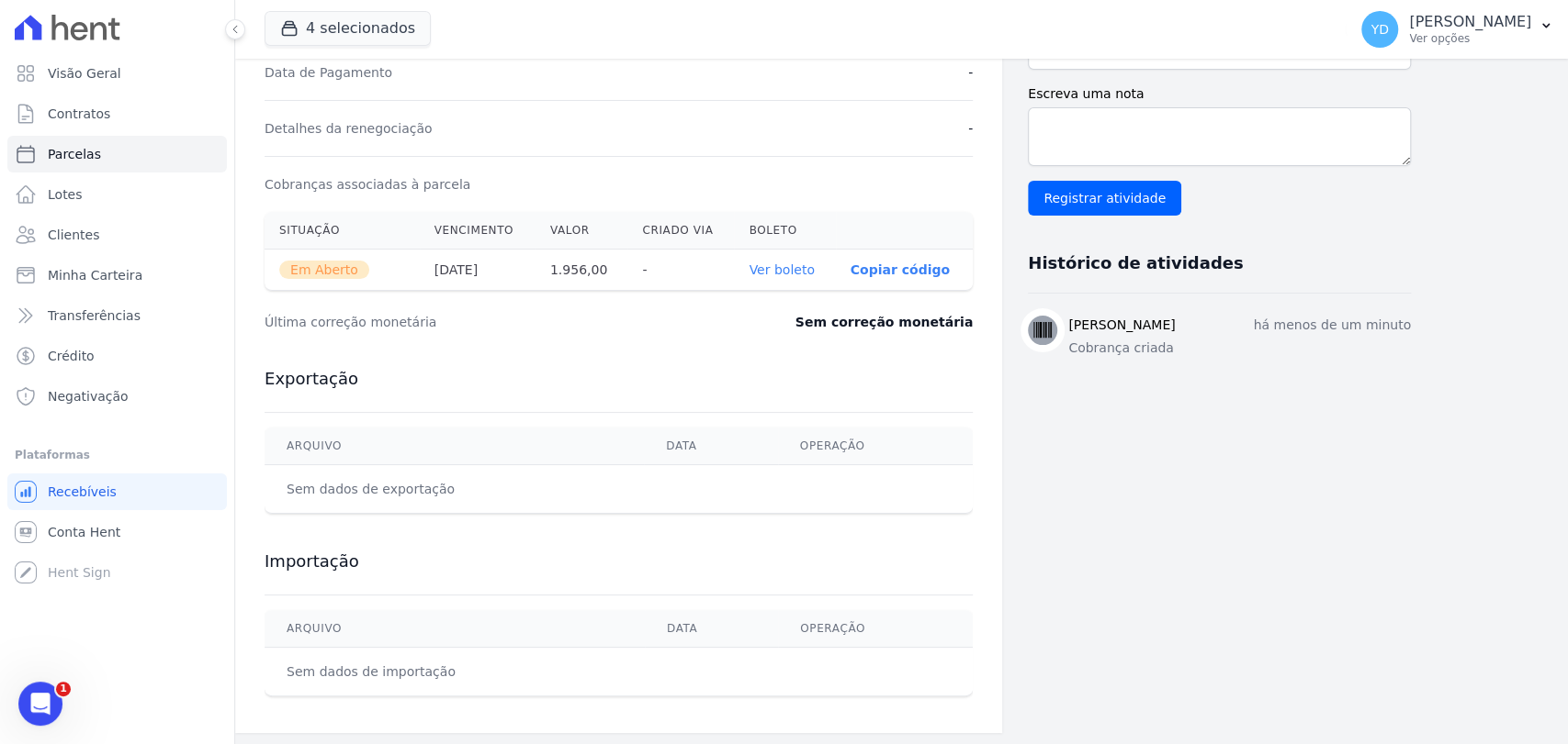
click at [785, 271] on link "Ver boleto" at bounding box center [781, 269] width 66 height 14
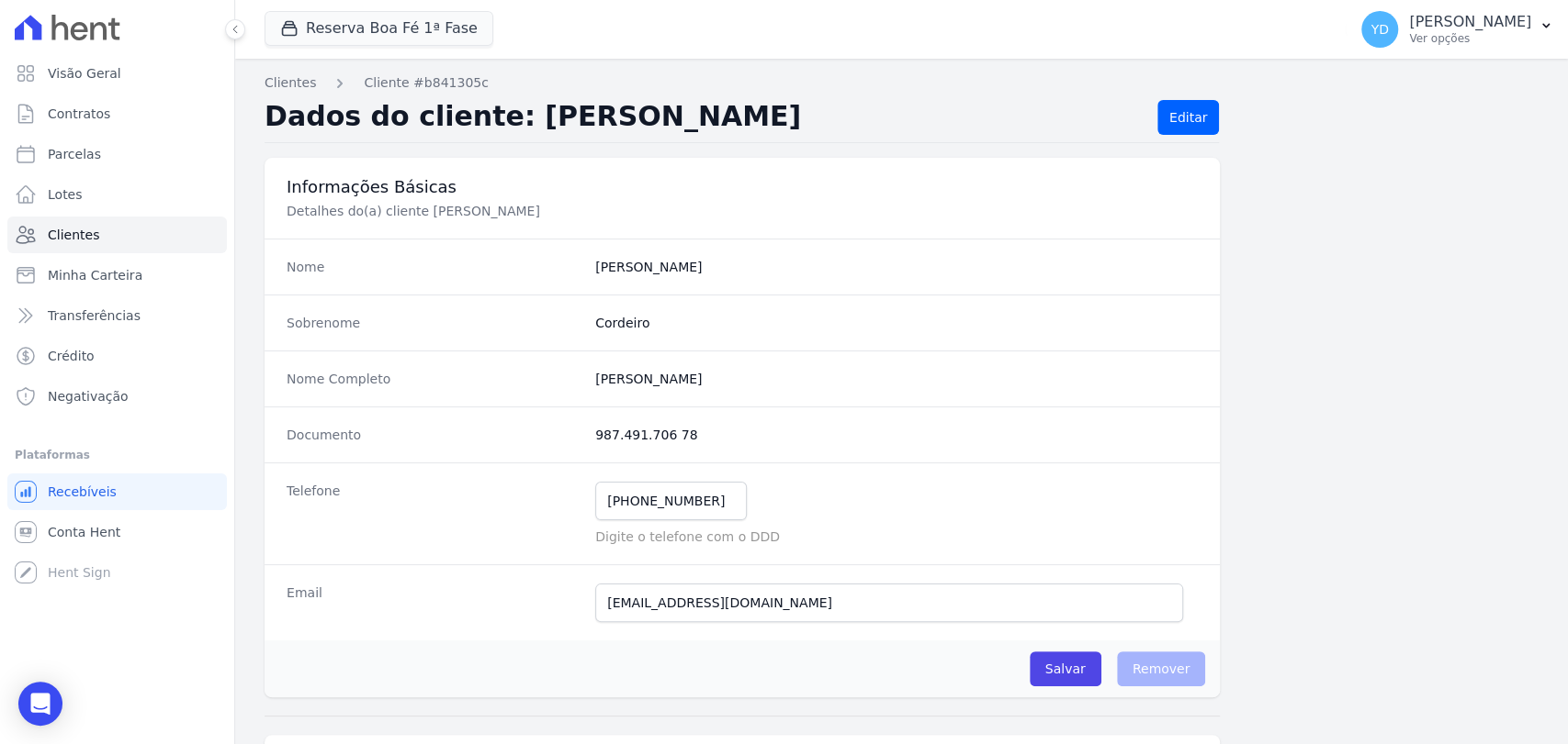
click at [626, 377] on completo "[PERSON_NAME]" at bounding box center [896, 379] width 603 height 18
copy dl "[PERSON_NAME]"
drag, startPoint x: 681, startPoint y: 438, endPoint x: 573, endPoint y: 439, distance: 108.0
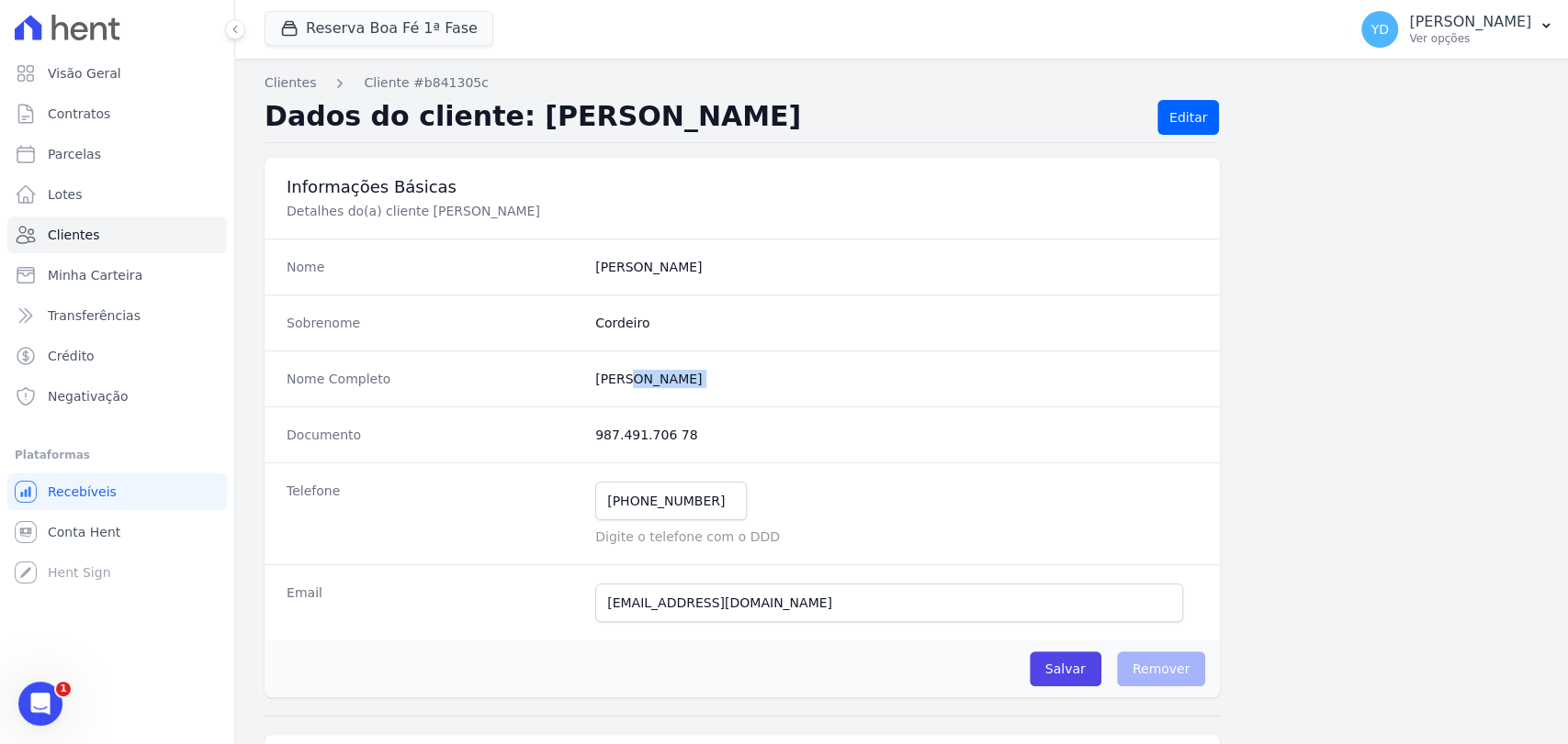
click at [573, 439] on div "Documento 987.491.706 78" at bounding box center [742, 435] width 955 height 56
copy div "987.491.706 78"
